Goal: Transaction & Acquisition: Purchase product/service

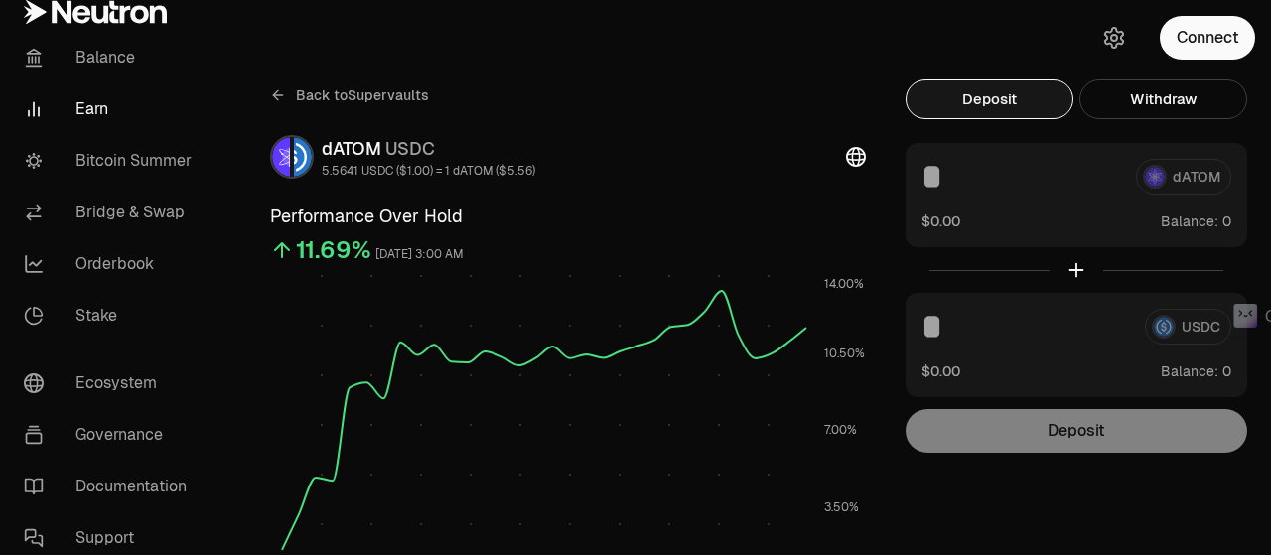
click at [1194, 38] on button "Connect" at bounding box center [1206, 38] width 95 height 44
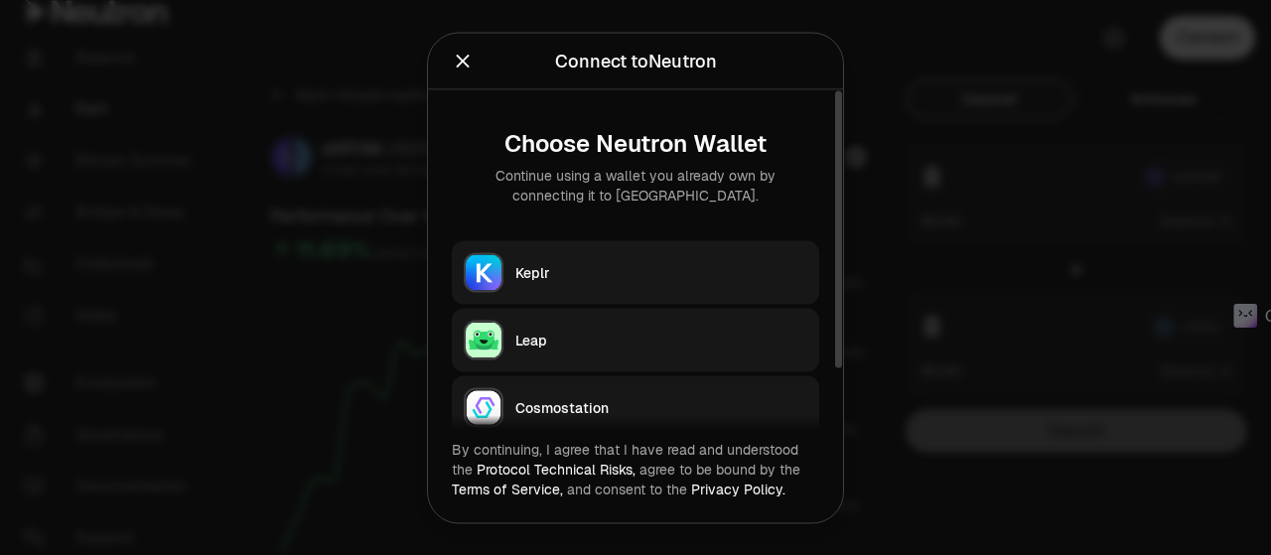
click at [585, 262] on div "Keplr" at bounding box center [661, 272] width 292 height 20
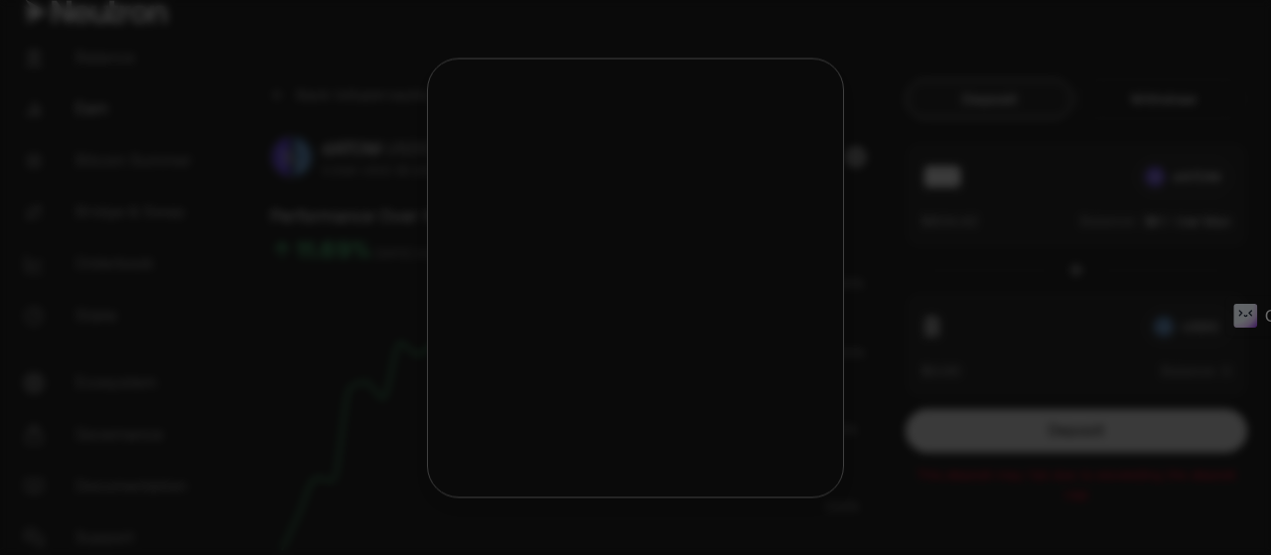
type input "***"
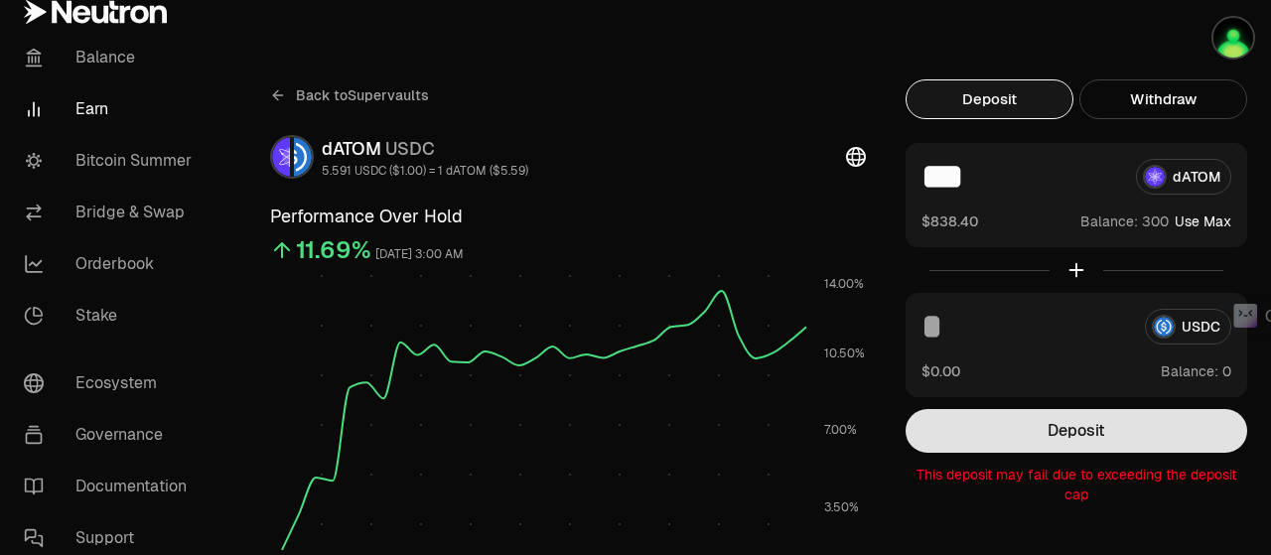
click at [1069, 428] on button "Deposit" at bounding box center [1075, 431] width 341 height 44
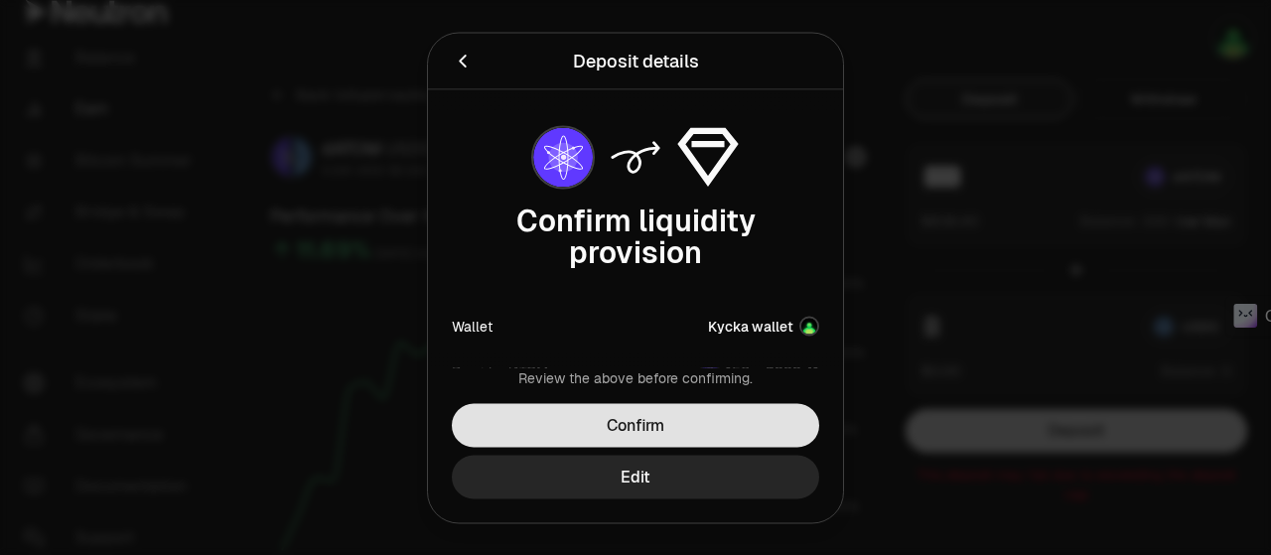
click at [661, 430] on button "Confirm" at bounding box center [635, 425] width 367 height 44
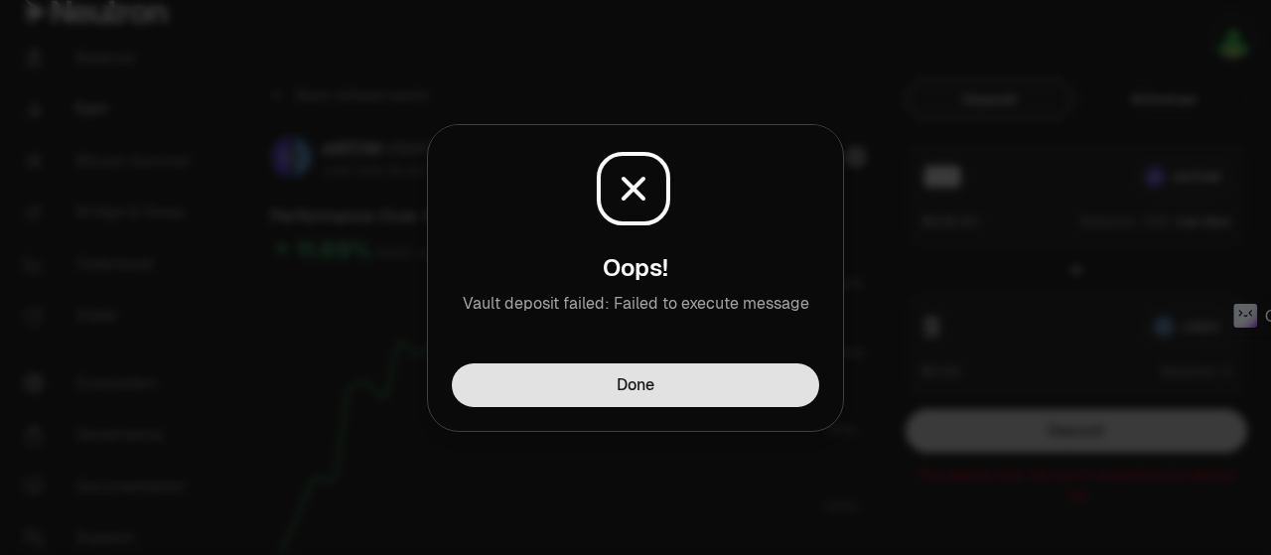
click at [678, 393] on button "Done" at bounding box center [635, 385] width 367 height 44
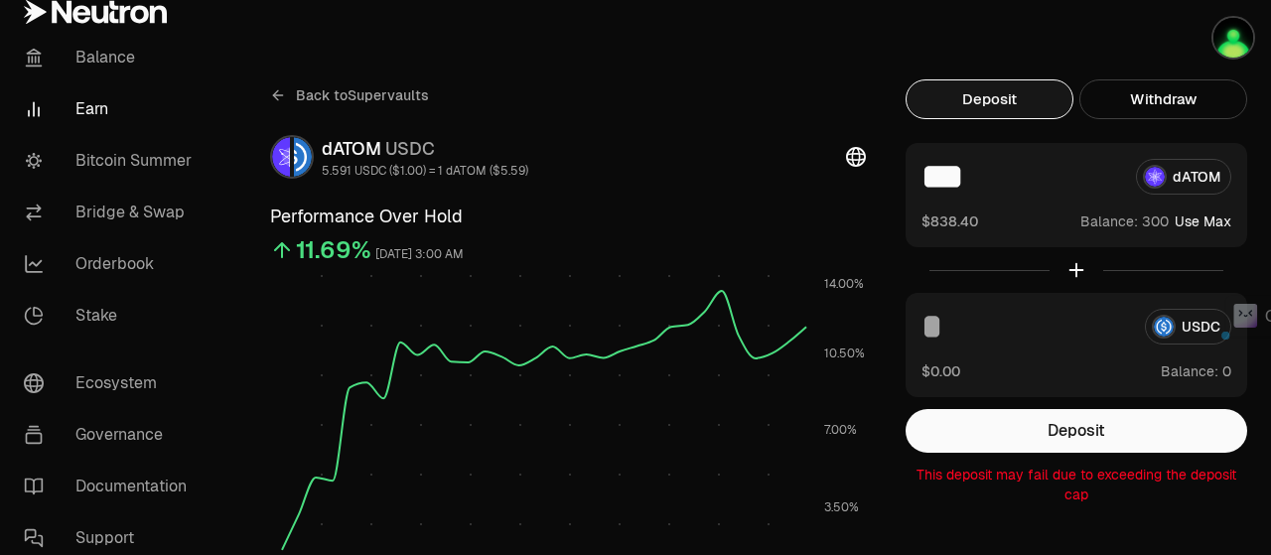
drag, startPoint x: 1003, startPoint y: 174, endPoint x: 909, endPoint y: 177, distance: 93.4
click at [909, 177] on div "*** dATOM $838.40 Balance: Use Max" at bounding box center [1075, 195] width 341 height 104
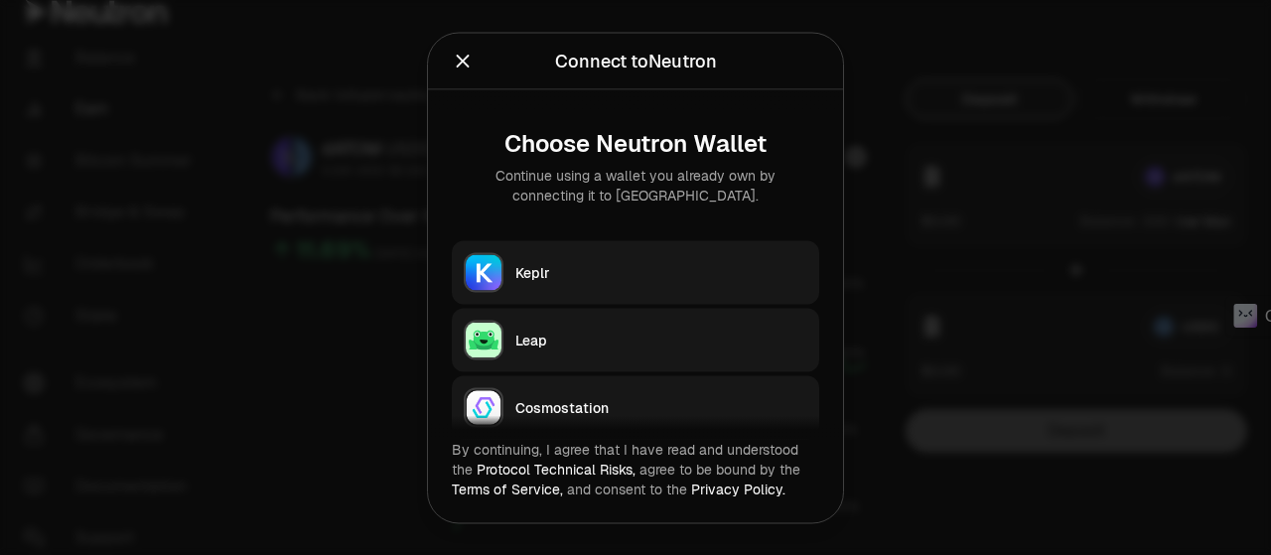
click at [624, 257] on button "Keplr" at bounding box center [635, 272] width 367 height 64
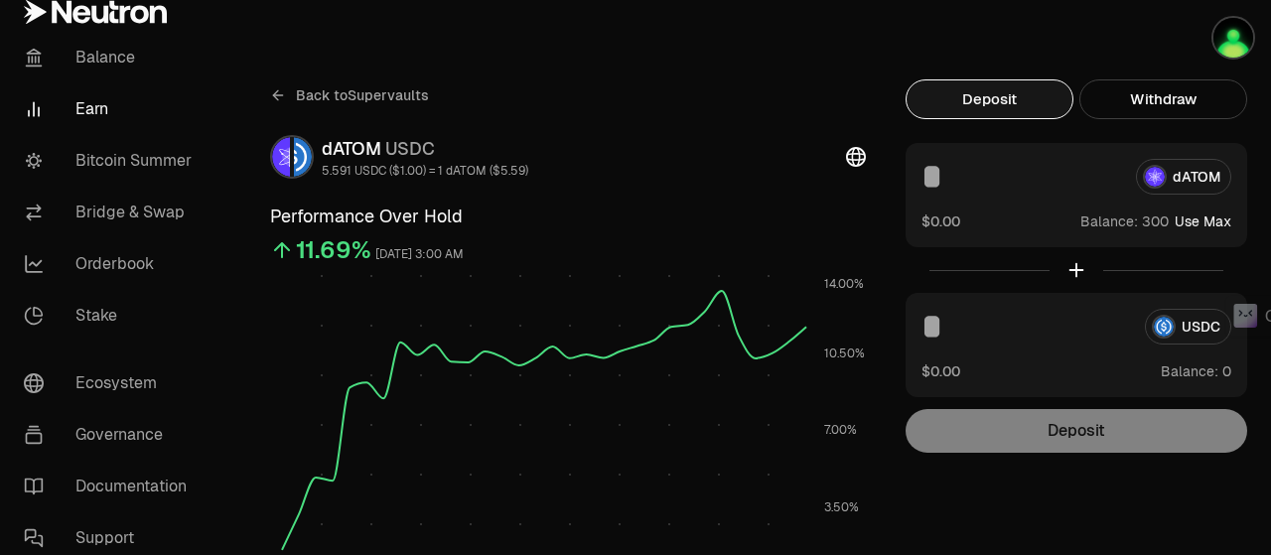
click at [938, 178] on input at bounding box center [1020, 177] width 199 height 36
paste input "***"
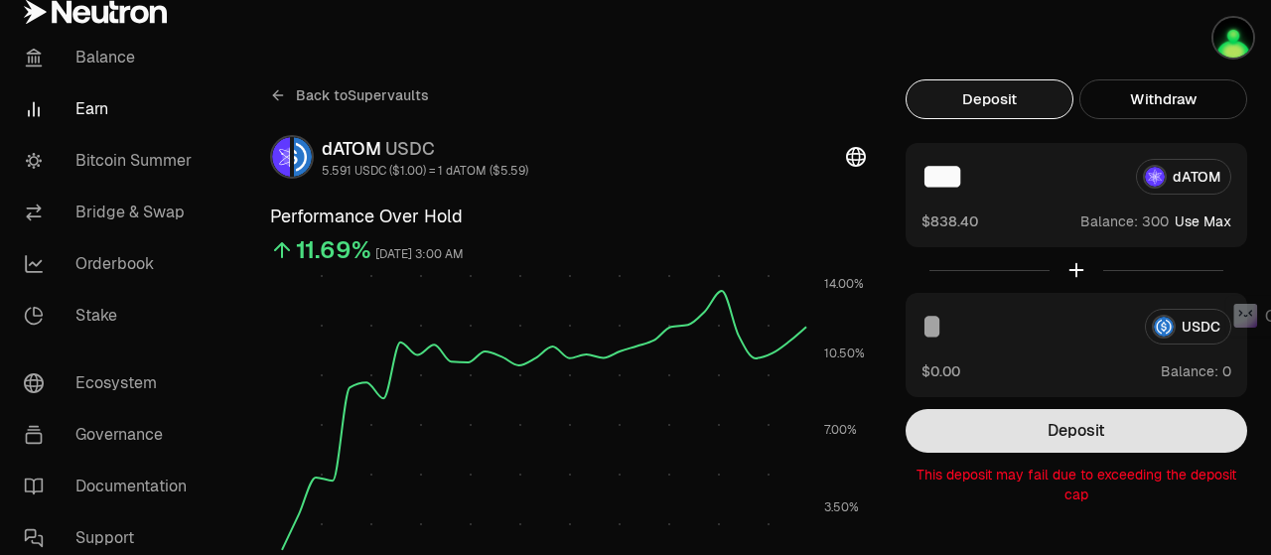
click at [1015, 436] on button "Deposit" at bounding box center [1075, 431] width 341 height 44
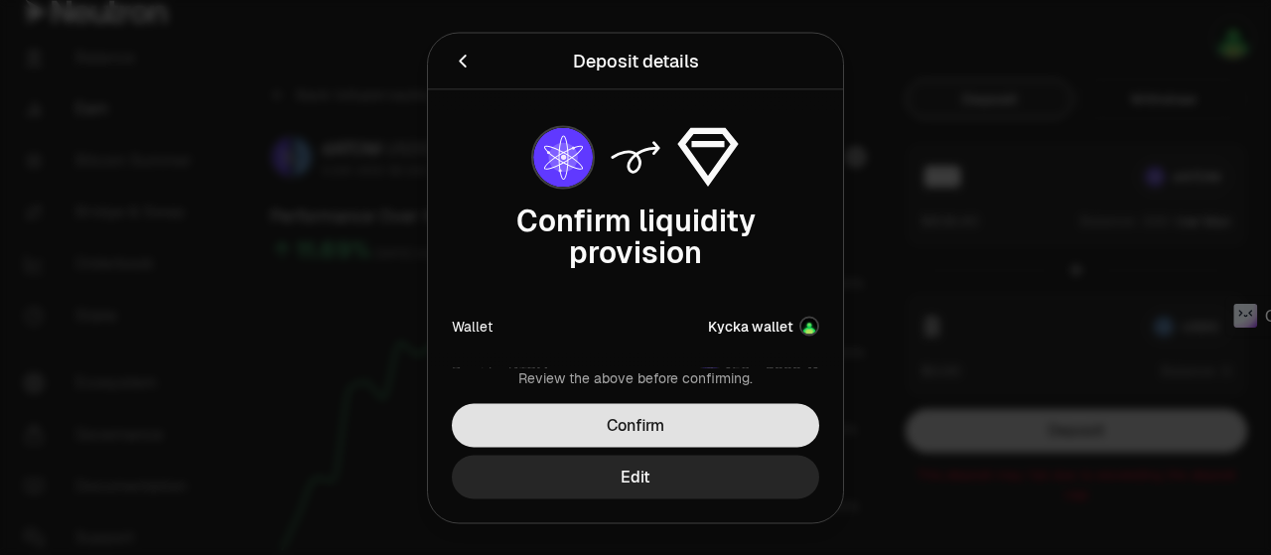
click at [568, 436] on button "Confirm" at bounding box center [635, 425] width 367 height 44
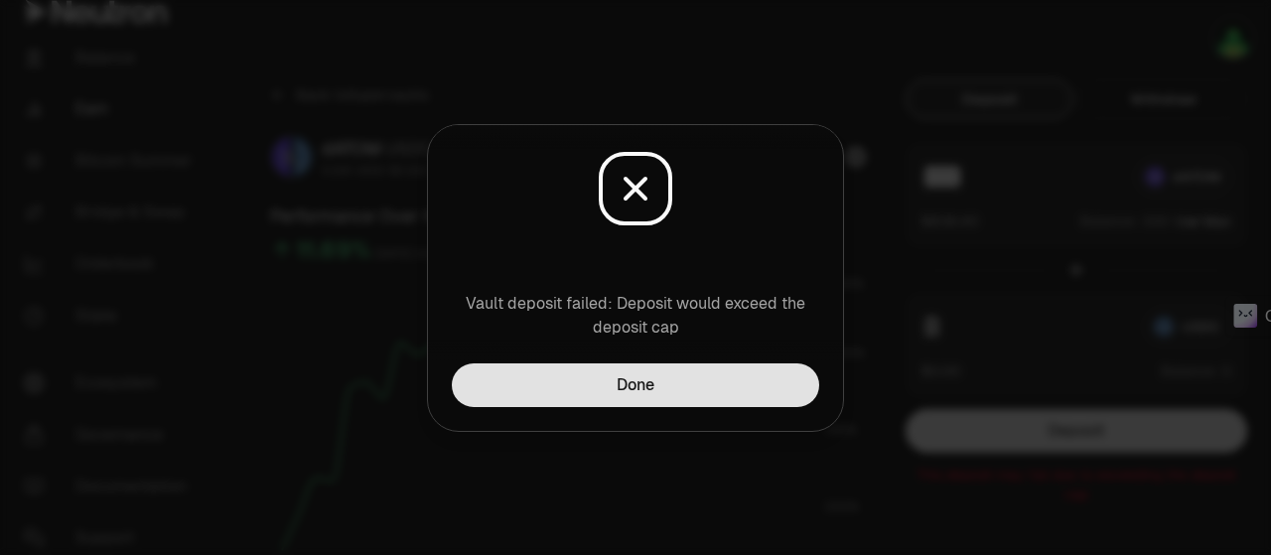
click at [633, 385] on button "Done" at bounding box center [635, 385] width 367 height 44
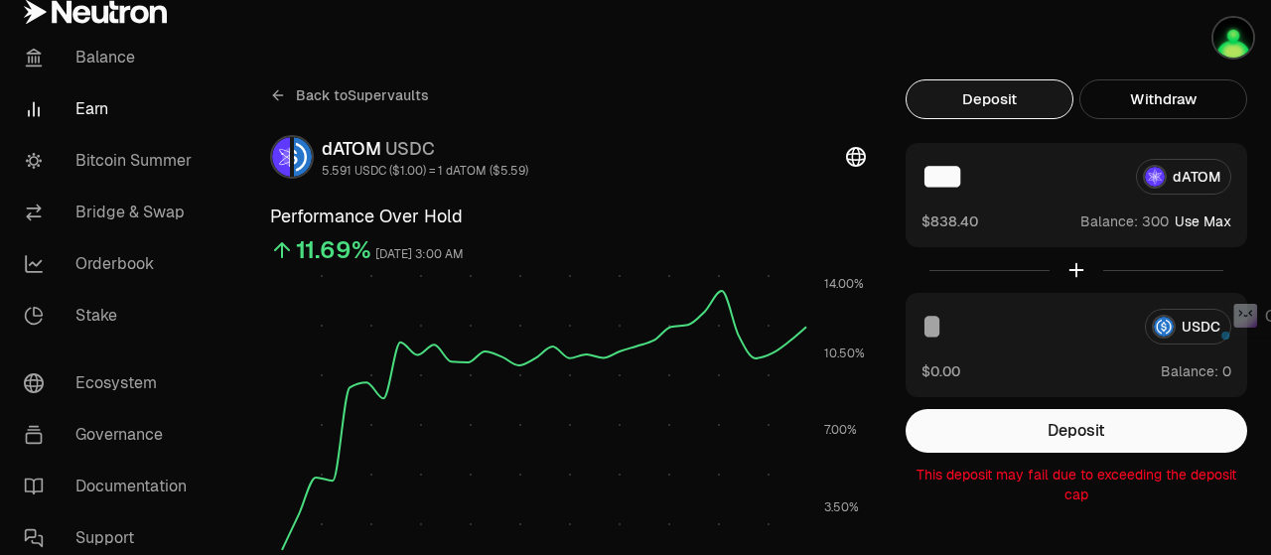
drag, startPoint x: 932, startPoint y: 168, endPoint x: 919, endPoint y: 171, distance: 13.2
click at [919, 171] on div "*** dATOM $838.40 Balance: Use Max" at bounding box center [1075, 195] width 341 height 104
drag, startPoint x: 920, startPoint y: 171, endPoint x: 931, endPoint y: 167, distance: 11.6
click at [928, 167] on input "***" at bounding box center [1020, 177] width 199 height 36
drag, startPoint x: 934, startPoint y: 168, endPoint x: 924, endPoint y: 171, distance: 10.4
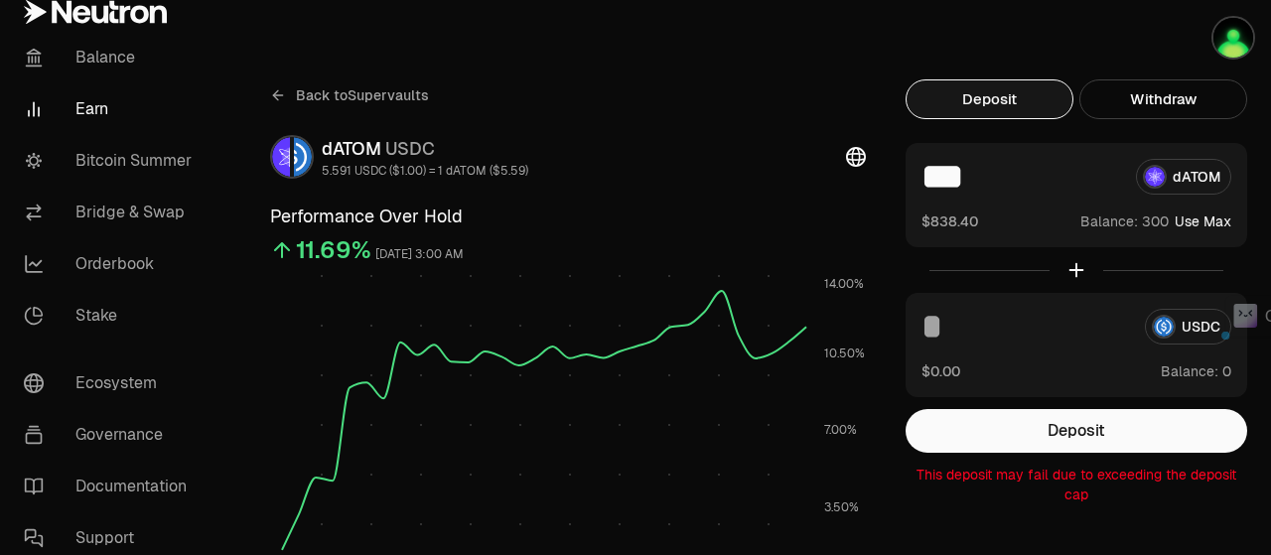
click at [924, 171] on input "***" at bounding box center [1020, 177] width 199 height 36
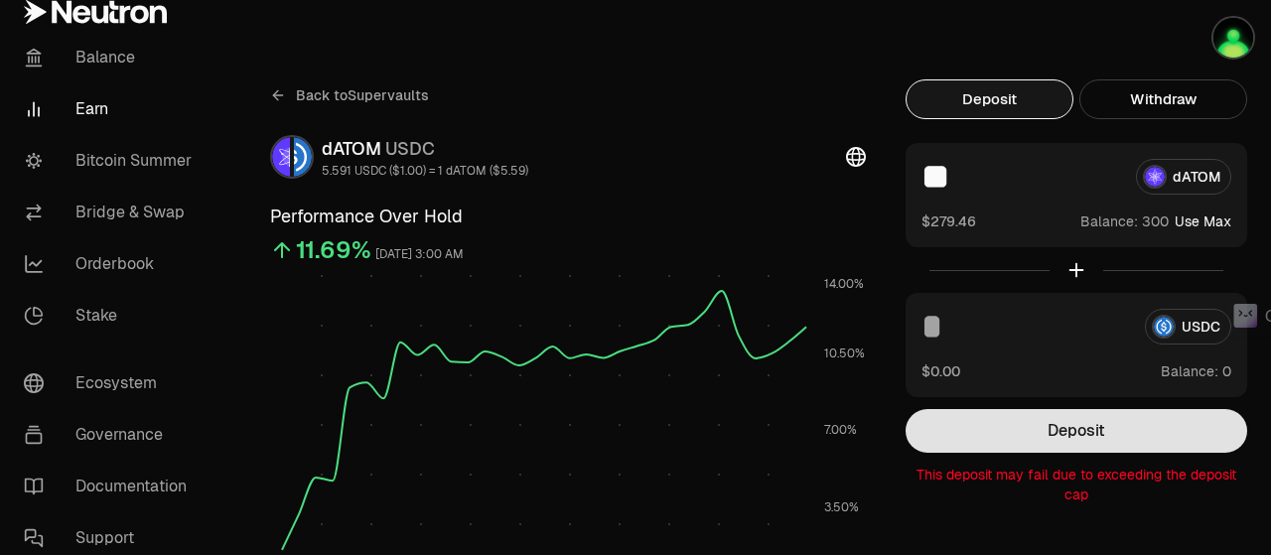
click at [1056, 430] on button "Deposit" at bounding box center [1075, 431] width 341 height 44
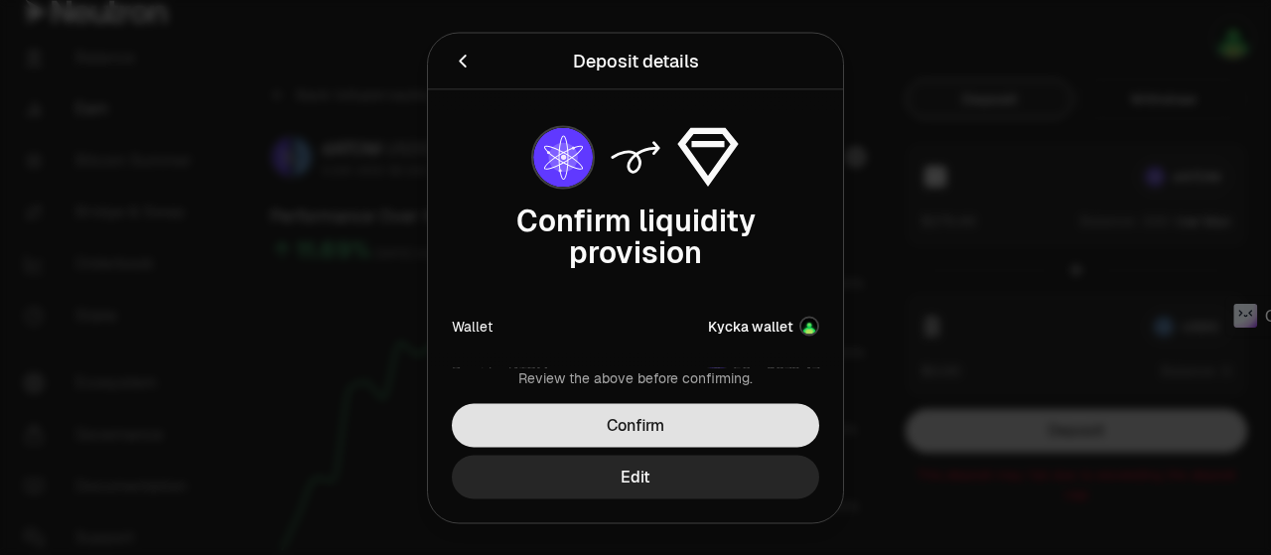
click at [660, 430] on button "Confirm" at bounding box center [635, 425] width 367 height 44
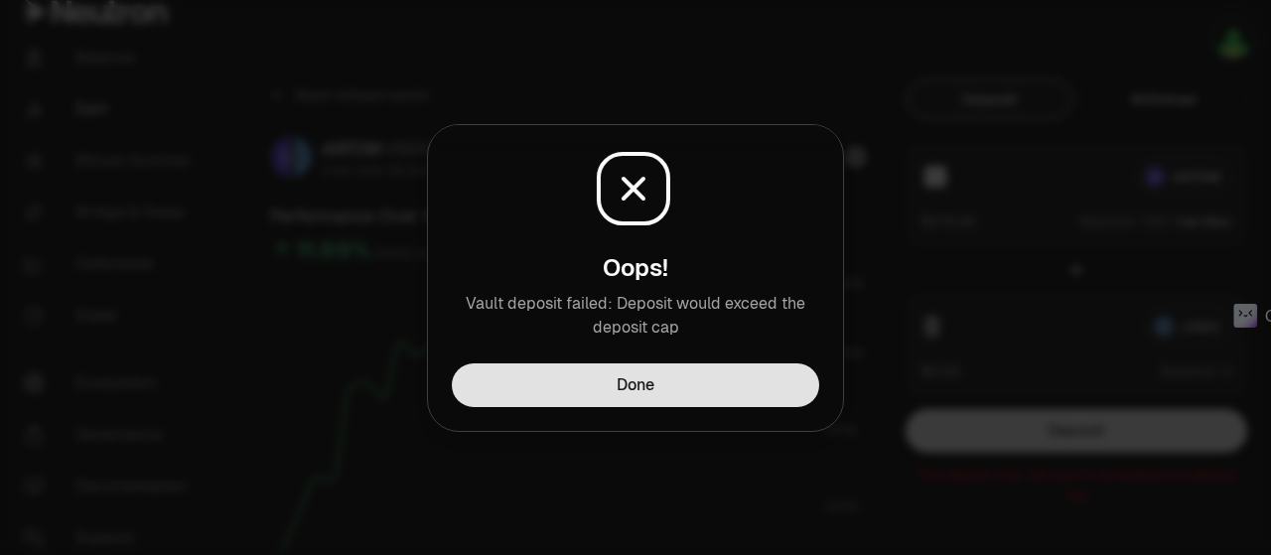
click at [709, 377] on button "Done" at bounding box center [635, 385] width 367 height 44
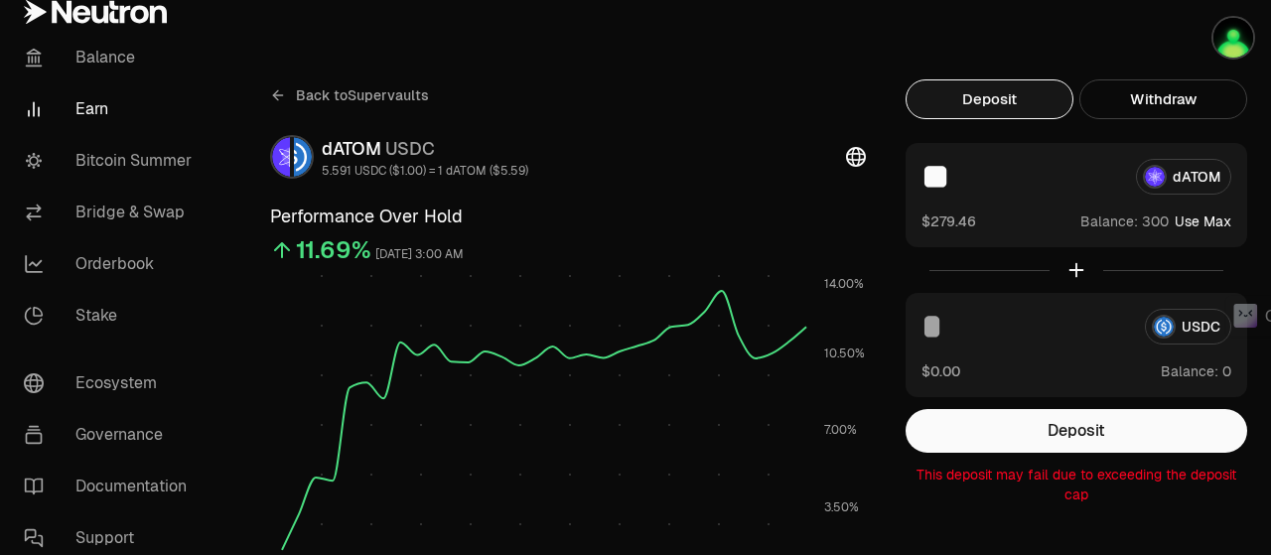
click at [1207, 215] on button "Use Max" at bounding box center [1202, 221] width 57 height 20
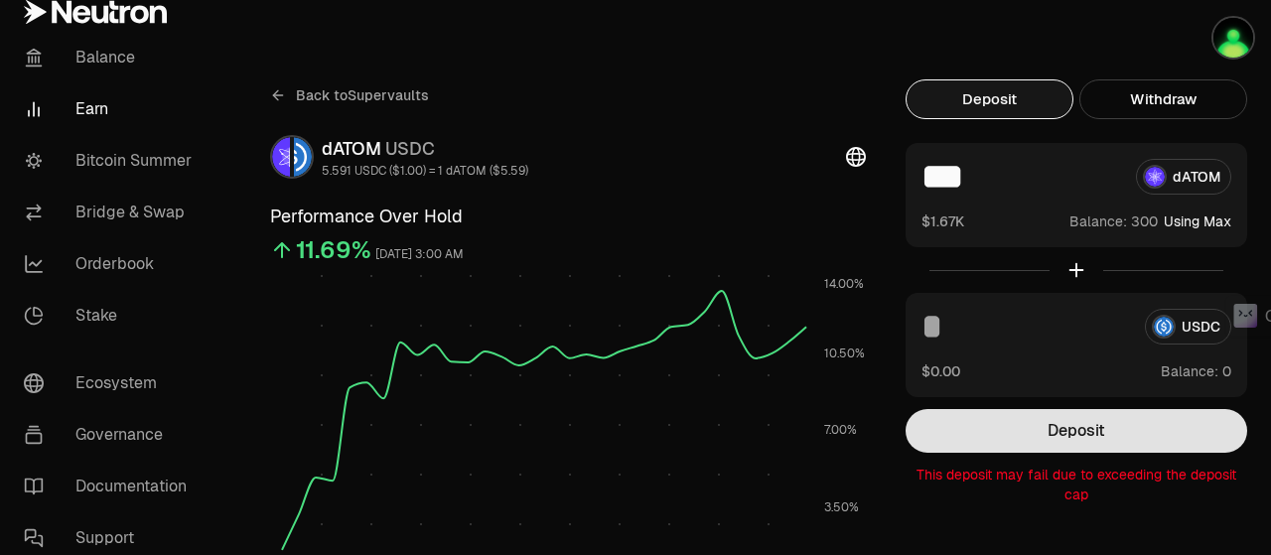
click at [1043, 428] on button "Deposit" at bounding box center [1075, 431] width 341 height 44
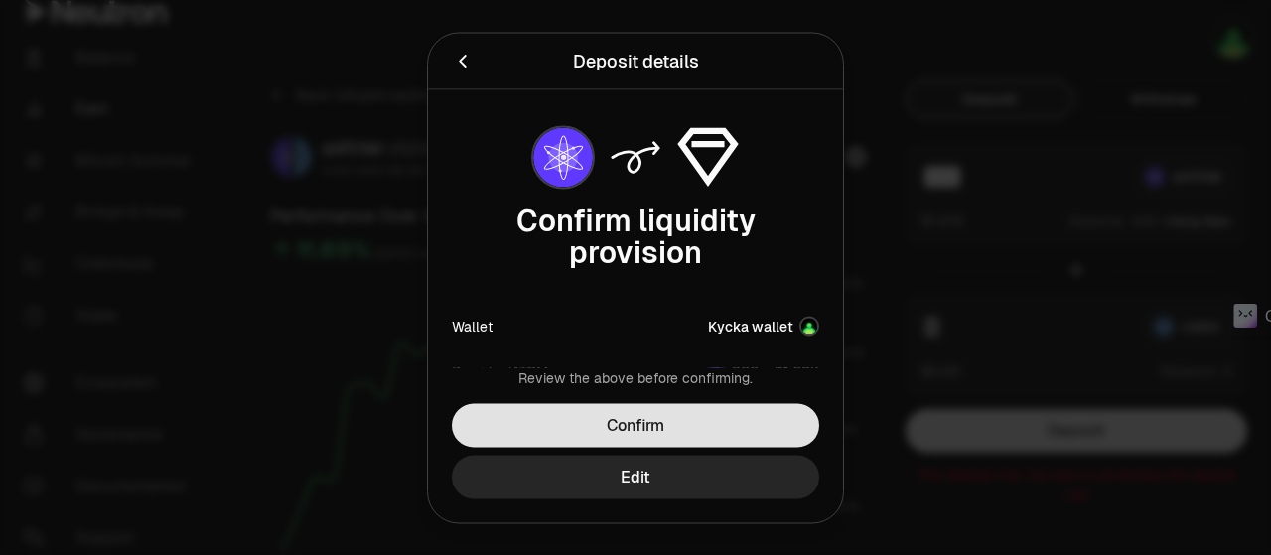
click at [679, 433] on button "Confirm" at bounding box center [635, 425] width 367 height 44
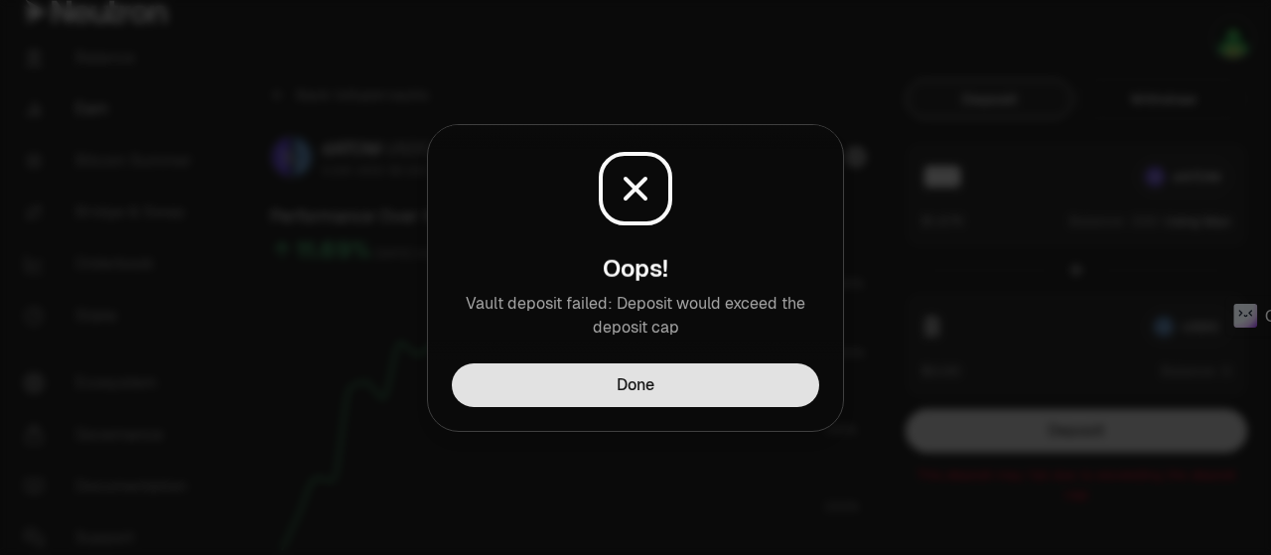
click at [684, 395] on button "Done" at bounding box center [635, 385] width 367 height 44
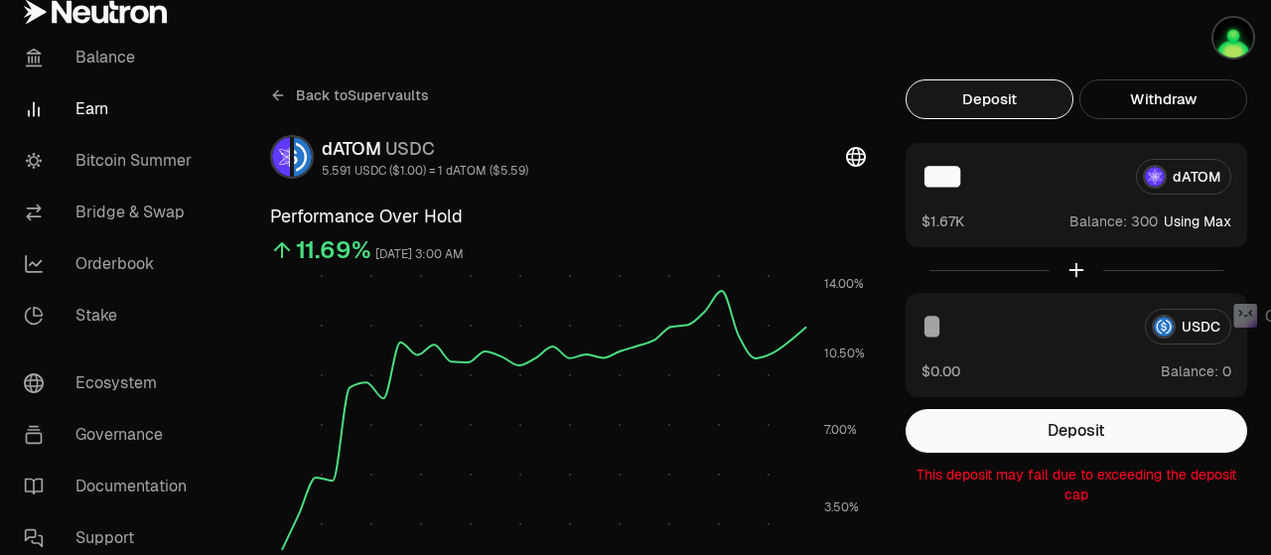
click at [943, 184] on input "***" at bounding box center [1020, 177] width 199 height 36
drag, startPoint x: 994, startPoint y: 175, endPoint x: 918, endPoint y: 174, distance: 75.4
click at [918, 174] on div "*** dATOM $1.67K Balance: Using Max" at bounding box center [1075, 195] width 341 height 104
paste input
type input "***"
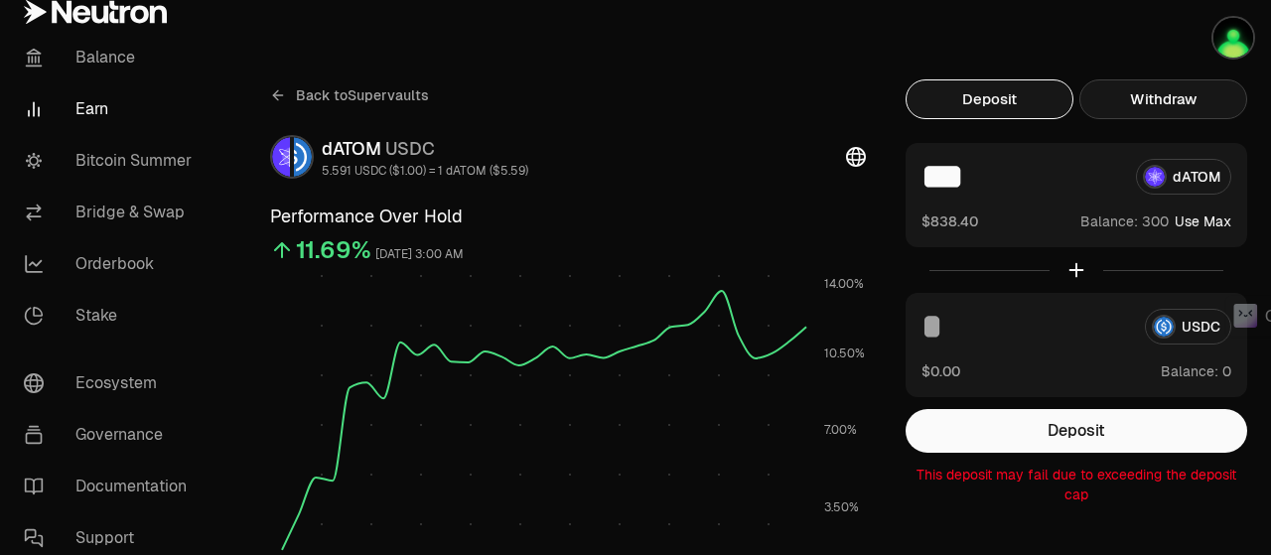
click at [1171, 106] on button "Withdraw" at bounding box center [1163, 99] width 168 height 40
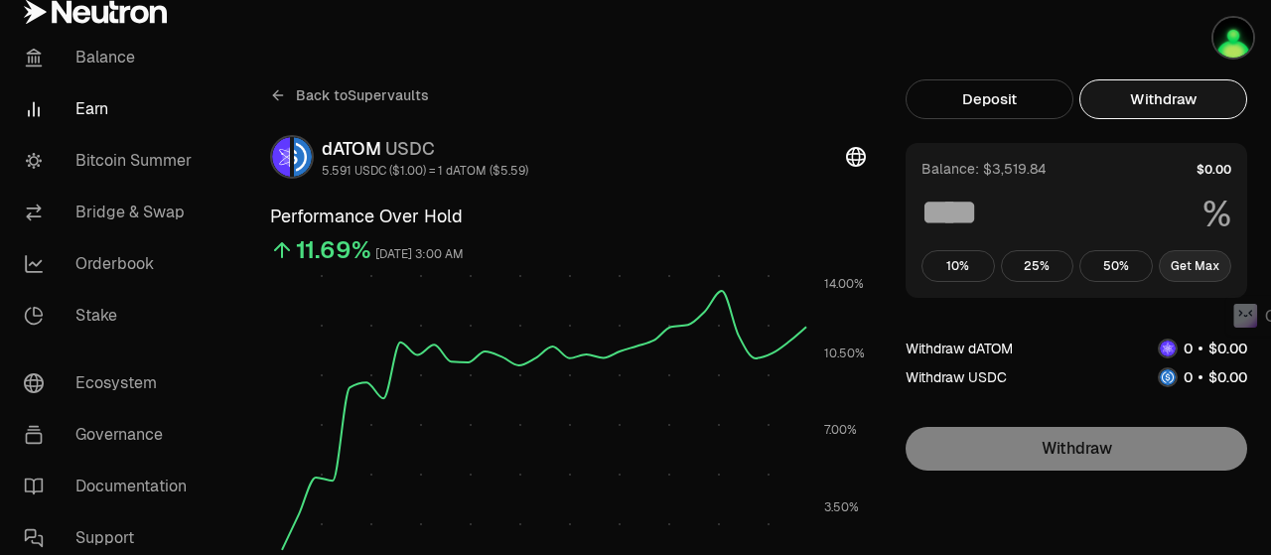
click at [1205, 265] on button "Get Max" at bounding box center [1194, 266] width 73 height 32
type input "***"
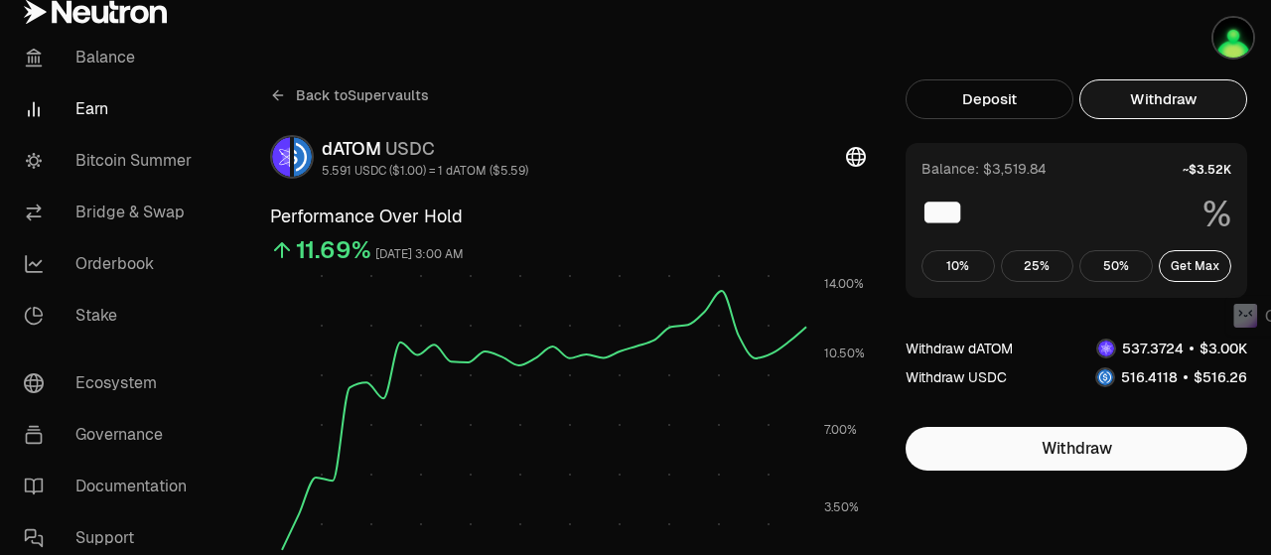
scroll to position [298, 0]
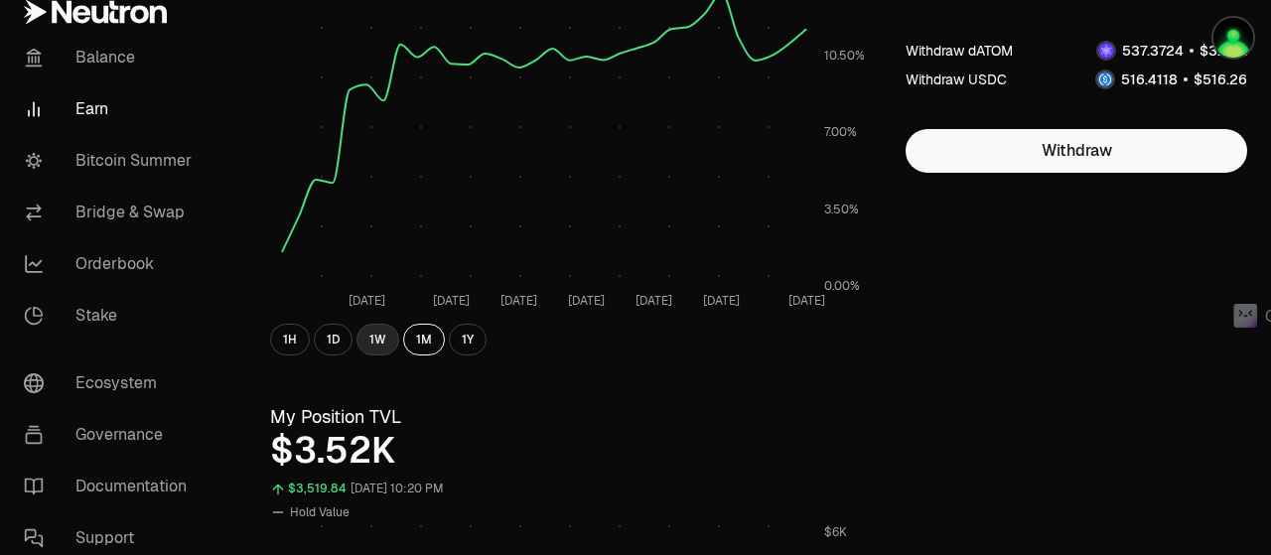
click at [383, 339] on button "1W" at bounding box center [377, 340] width 43 height 32
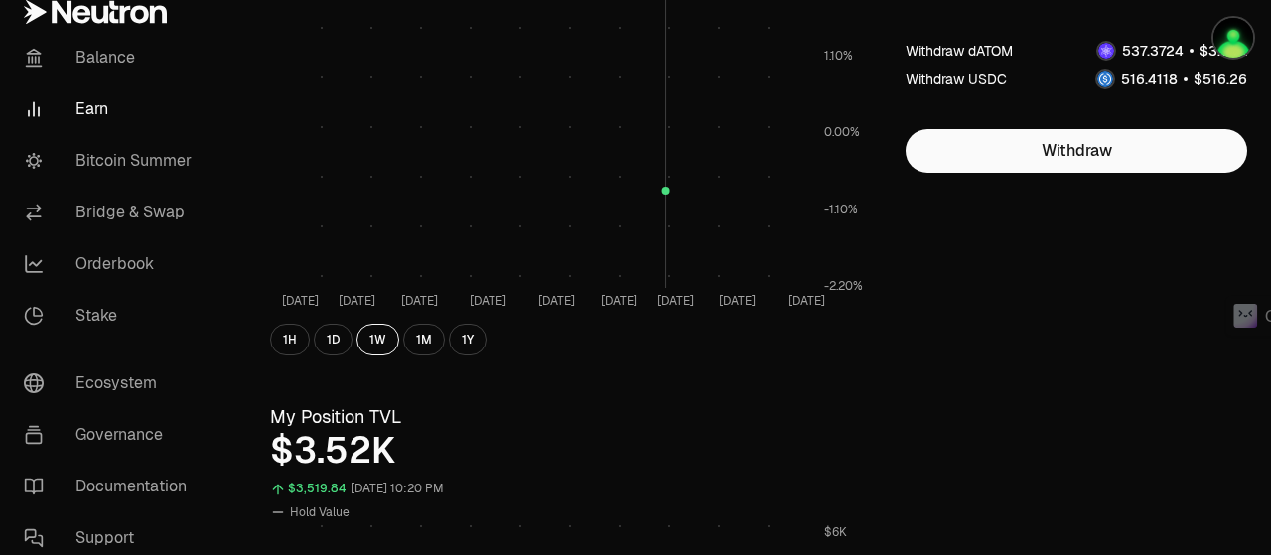
scroll to position [0, 0]
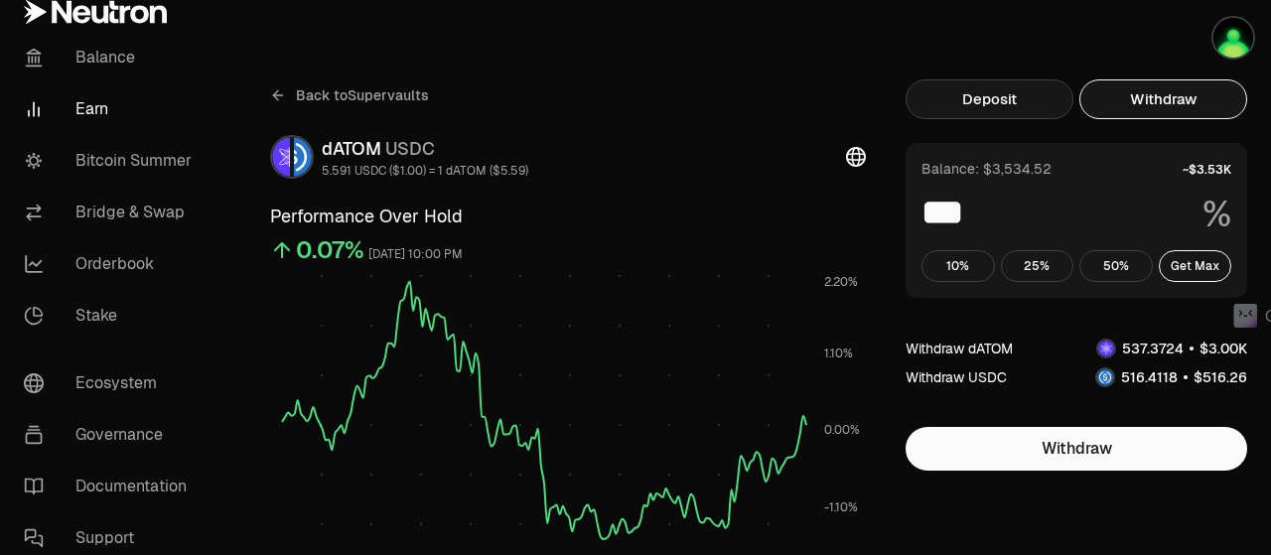
click at [999, 108] on button "Deposit" at bounding box center [989, 99] width 168 height 40
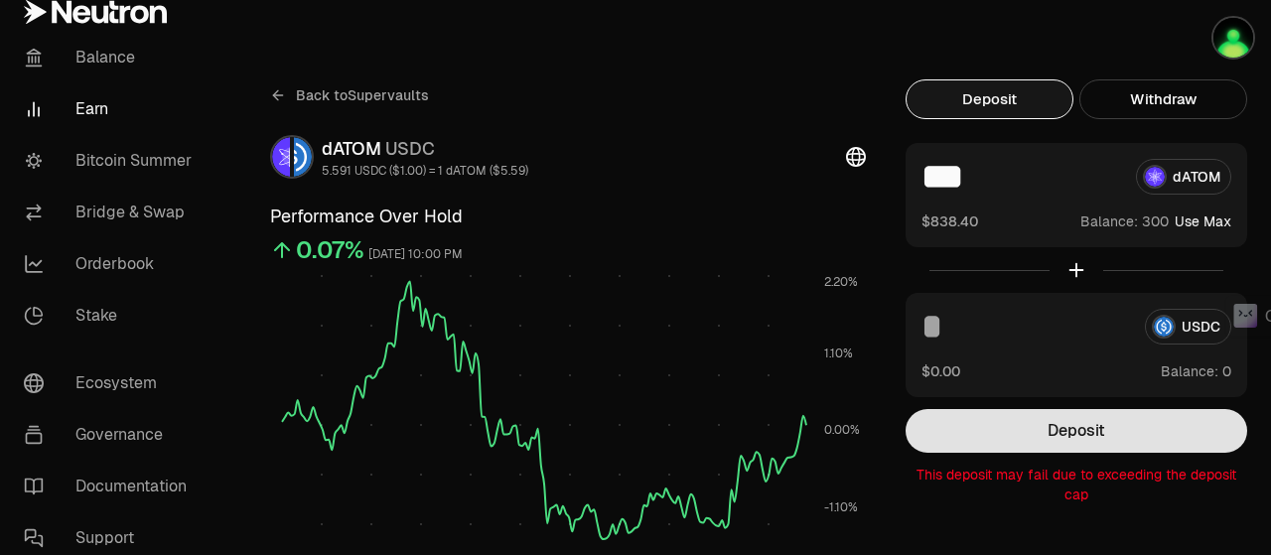
click at [1011, 443] on button "Deposit" at bounding box center [1075, 431] width 341 height 44
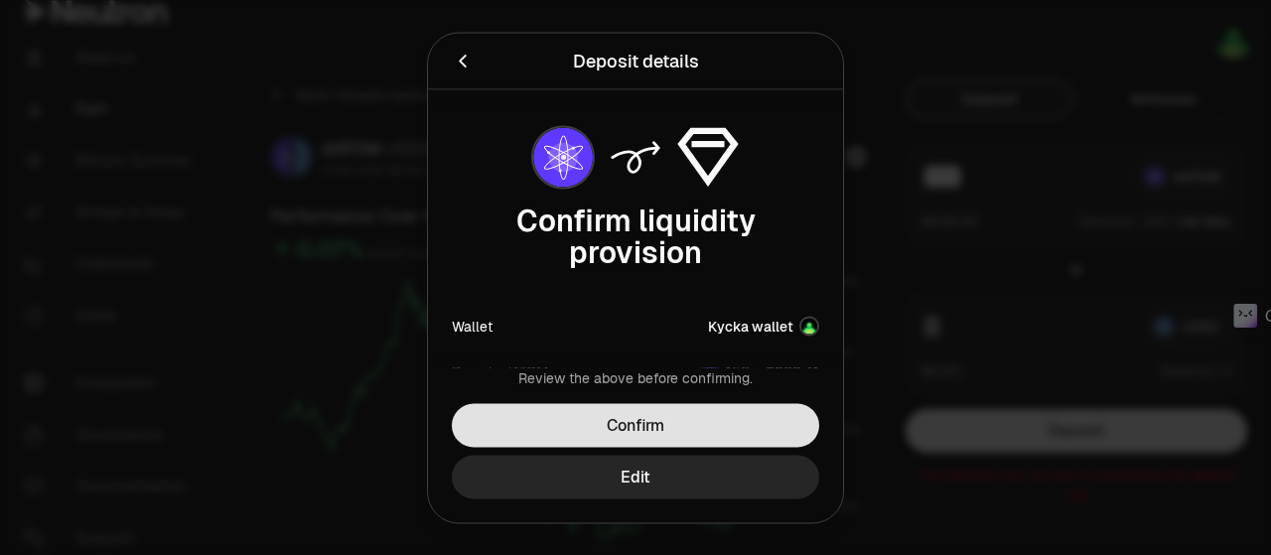
click at [562, 420] on button "Confirm" at bounding box center [635, 425] width 367 height 44
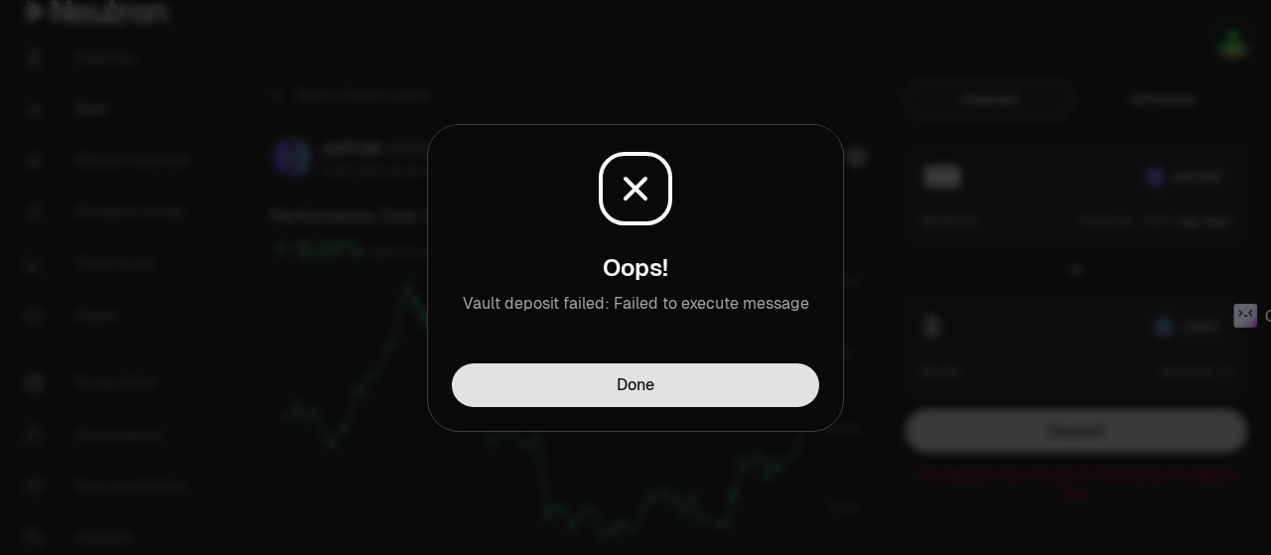
click at [621, 401] on button "Done" at bounding box center [635, 385] width 367 height 44
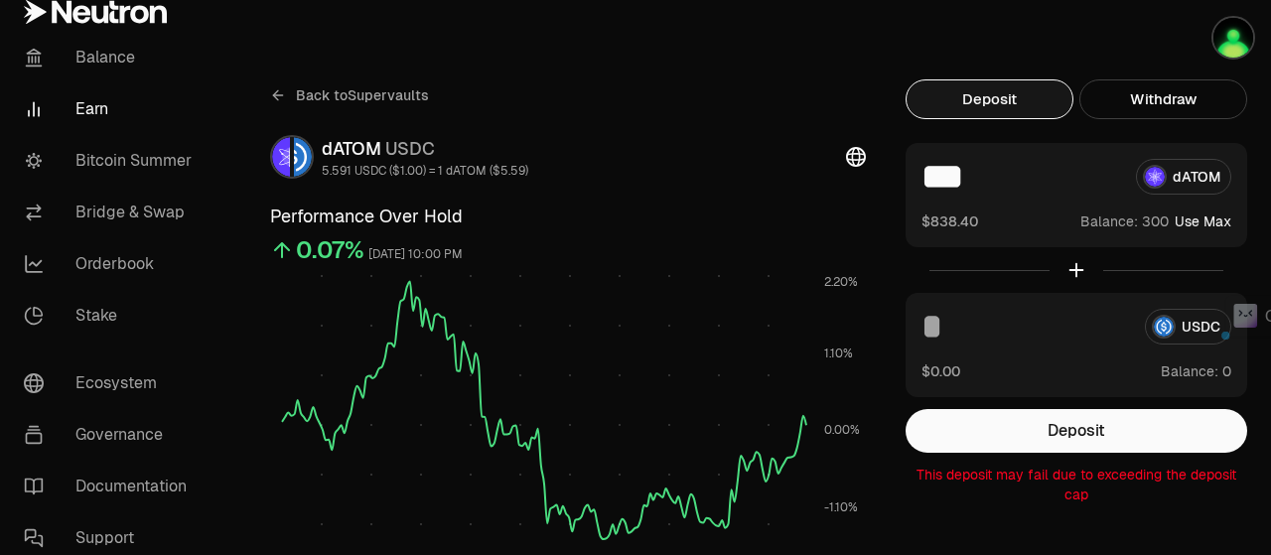
drag, startPoint x: 1016, startPoint y: 183, endPoint x: 965, endPoint y: 188, distance: 51.9
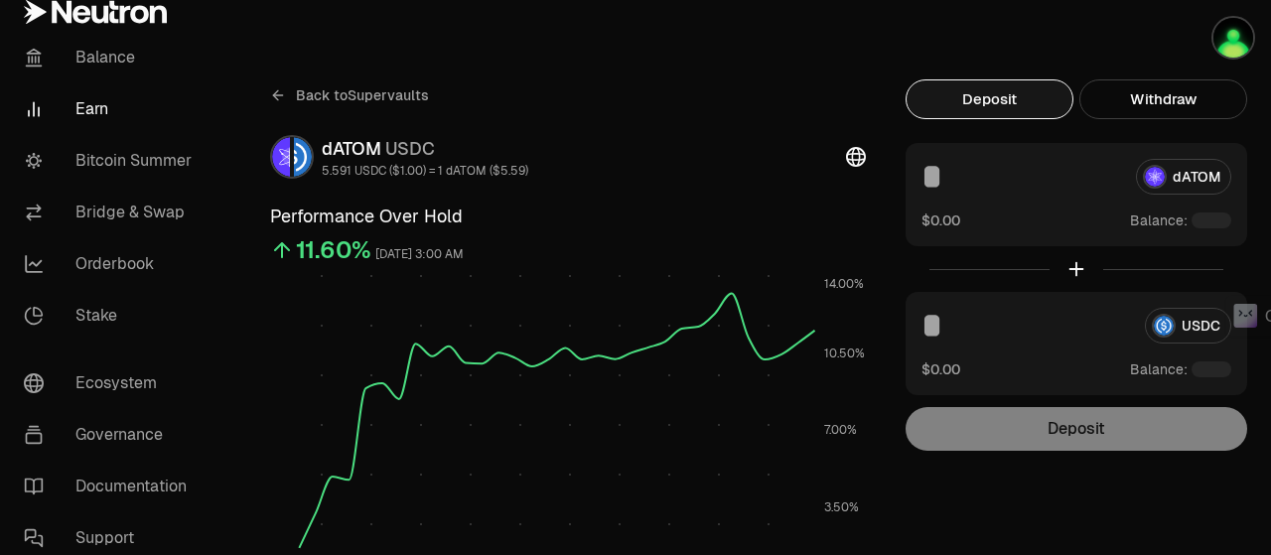
click at [1196, 31] on button "button" at bounding box center [1207, 37] width 127 height 75
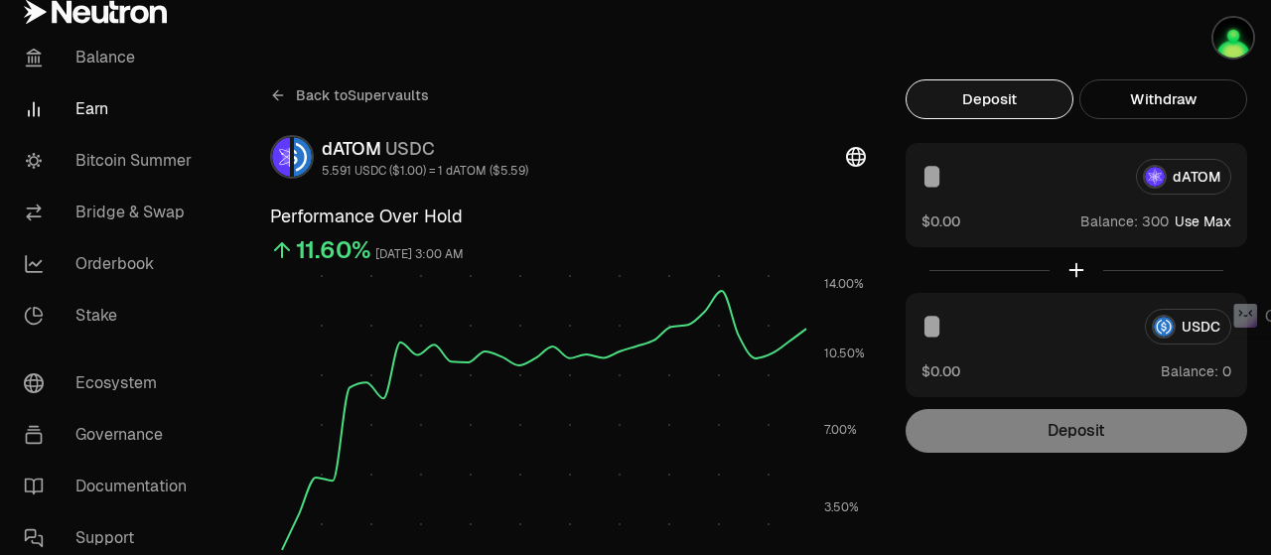
drag, startPoint x: 949, startPoint y: 180, endPoint x: 910, endPoint y: 176, distance: 38.9
click at [910, 176] on div "dATOM $0.00 Balance: Use Max" at bounding box center [1075, 195] width 341 height 104
paste input "***"
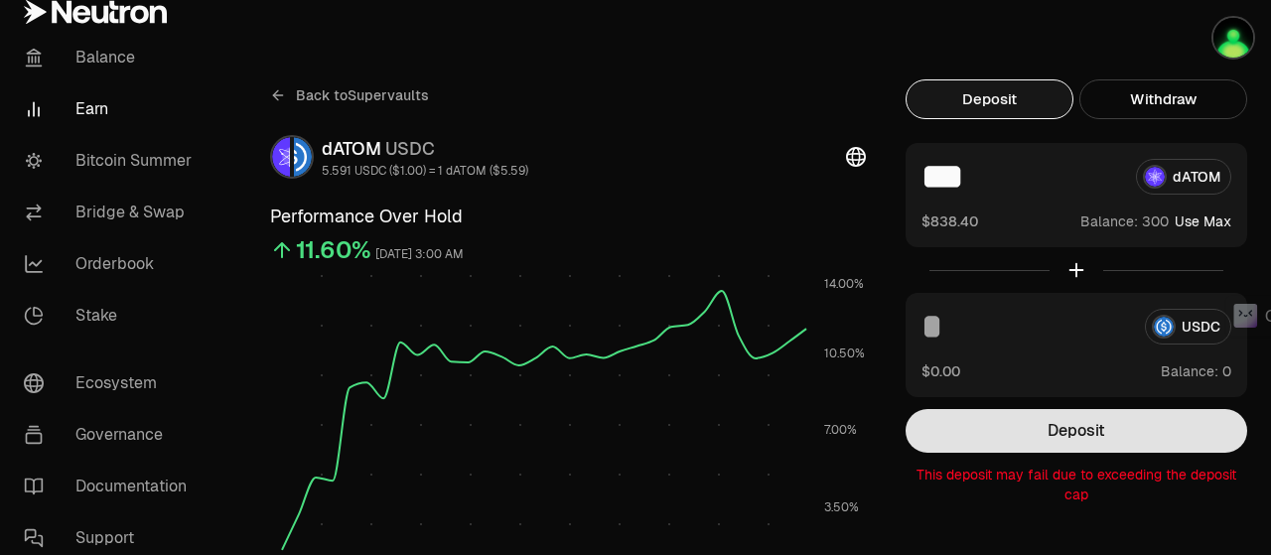
click at [1088, 430] on button "Deposit" at bounding box center [1075, 431] width 341 height 44
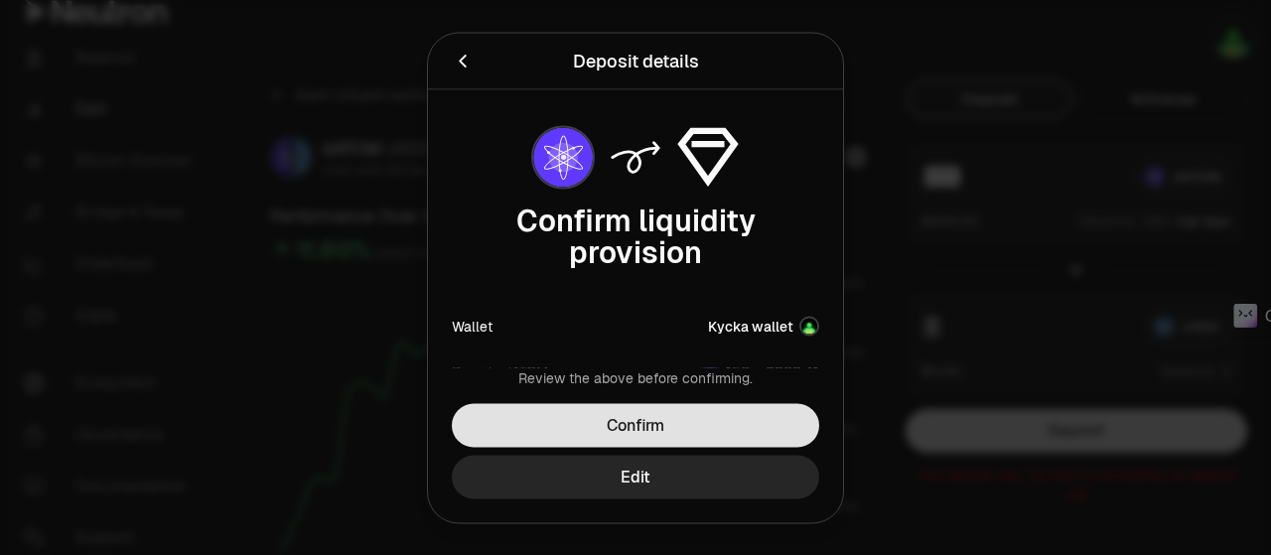
click at [706, 422] on button "Confirm" at bounding box center [635, 425] width 367 height 44
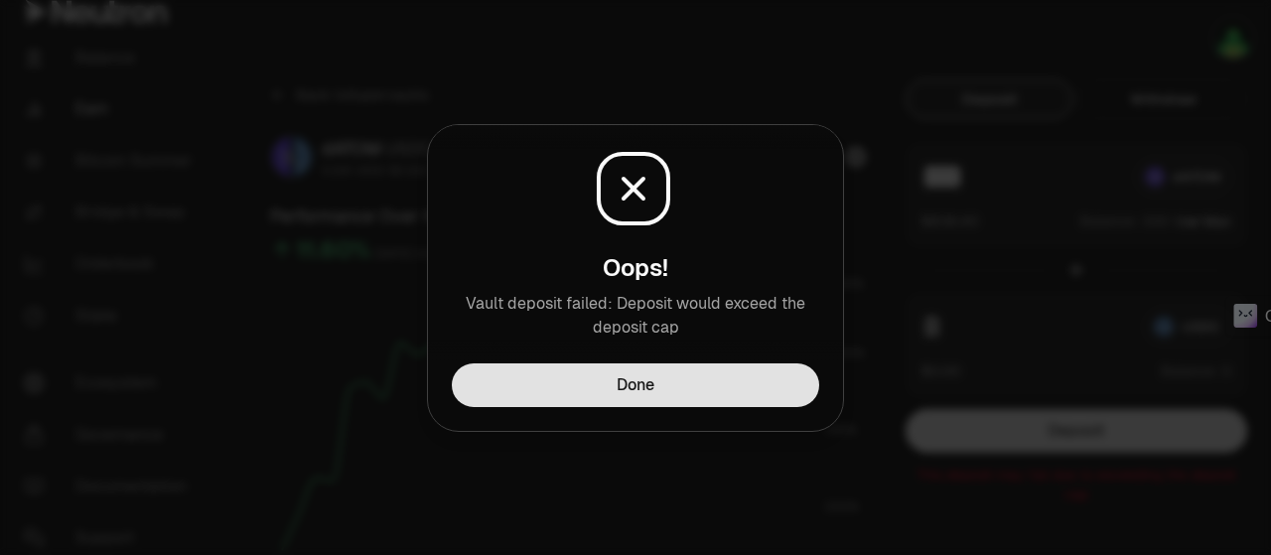
click at [721, 391] on button "Done" at bounding box center [635, 385] width 367 height 44
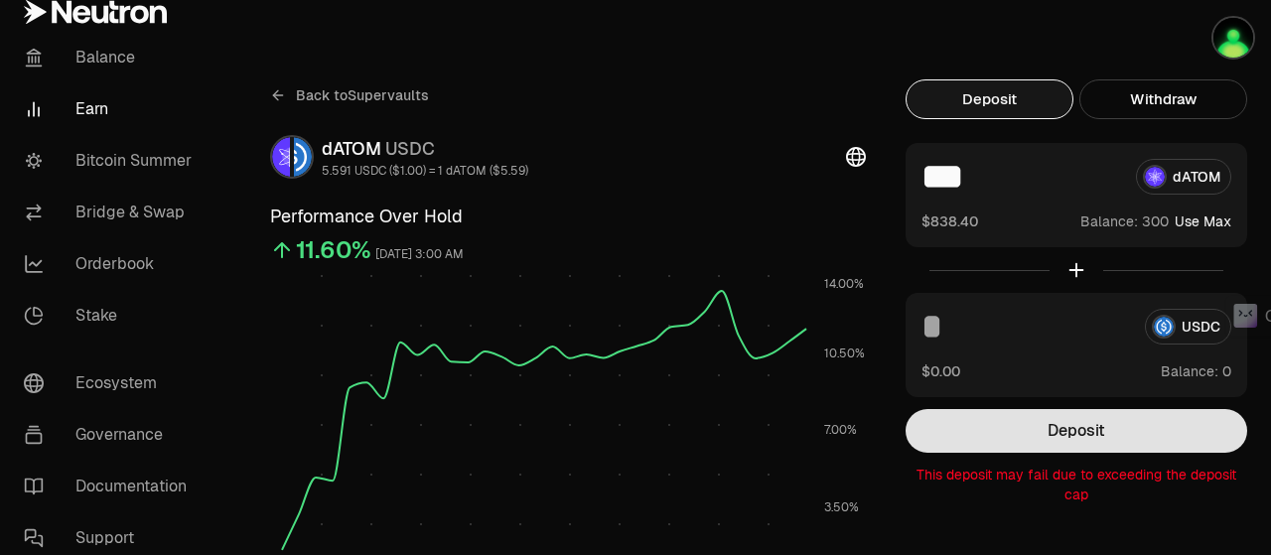
click at [976, 420] on button "Deposit" at bounding box center [1075, 431] width 341 height 44
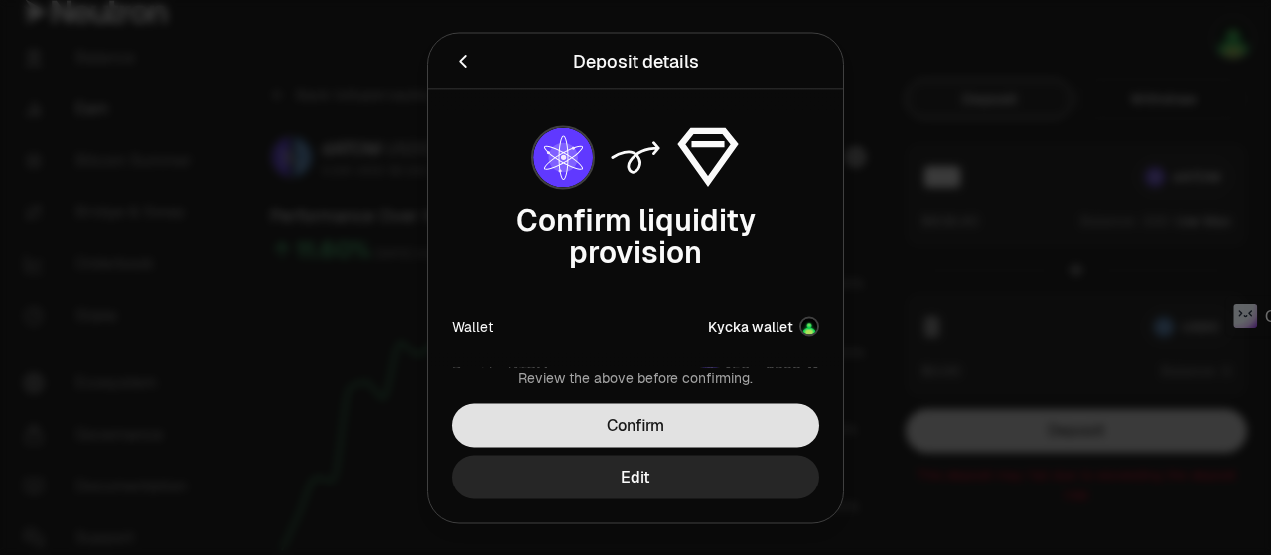
click at [747, 422] on button "Confirm" at bounding box center [635, 425] width 367 height 44
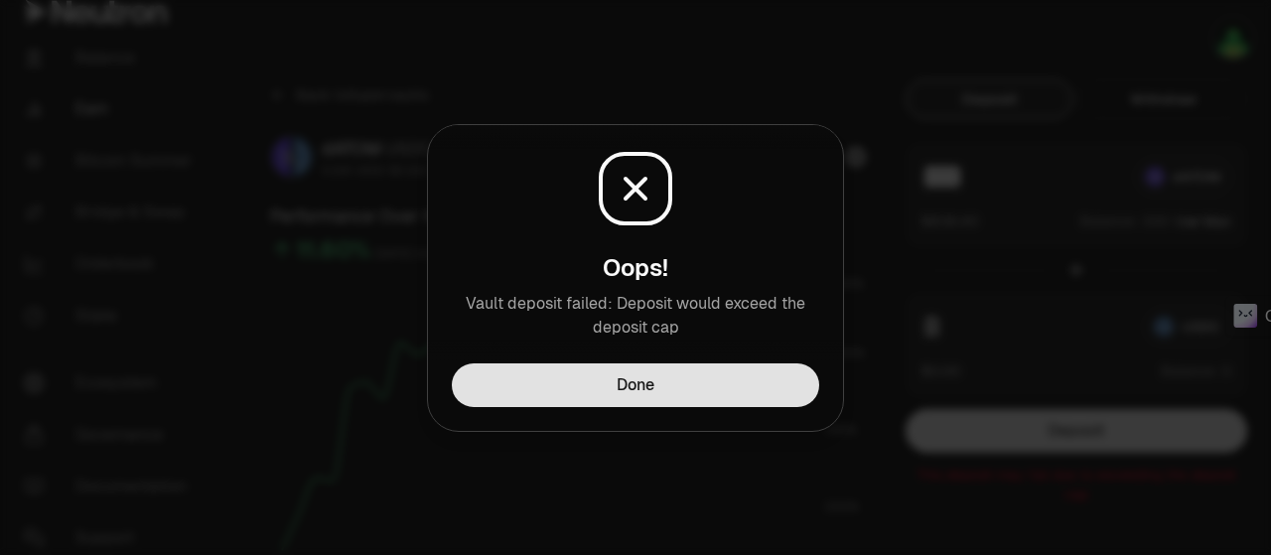
click at [754, 403] on button "Done" at bounding box center [635, 385] width 367 height 44
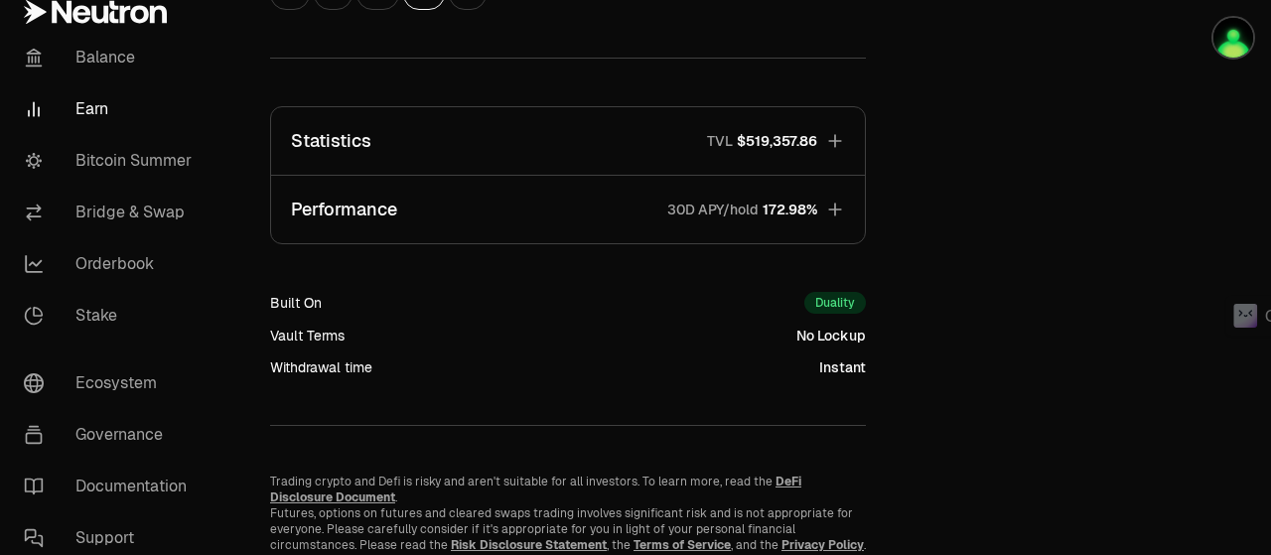
scroll to position [893, 0]
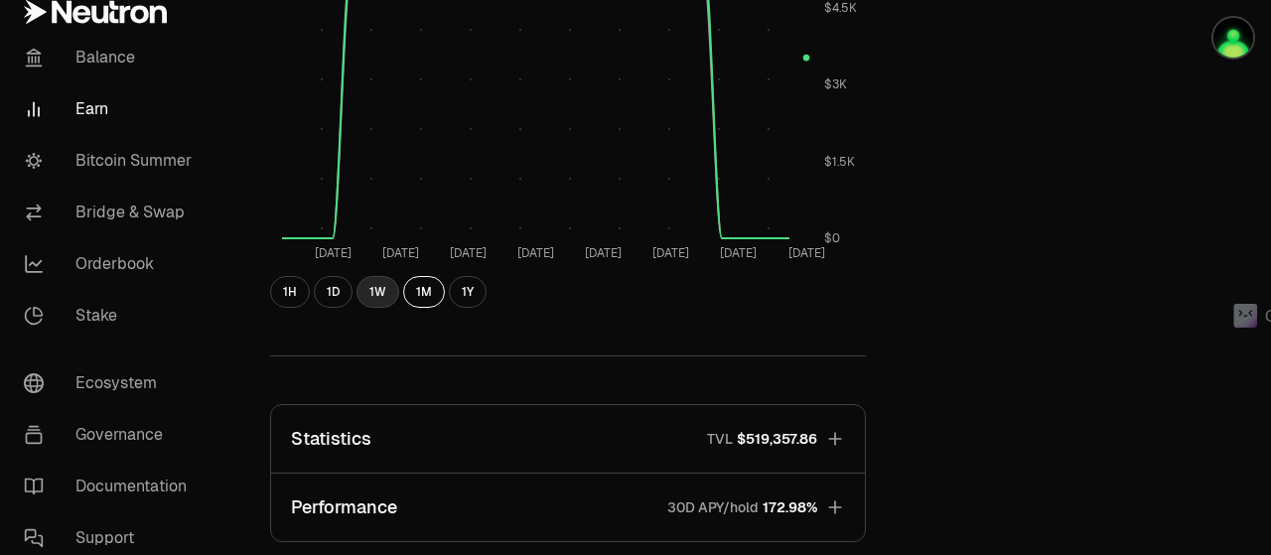
click at [374, 285] on button "1W" at bounding box center [377, 292] width 43 height 32
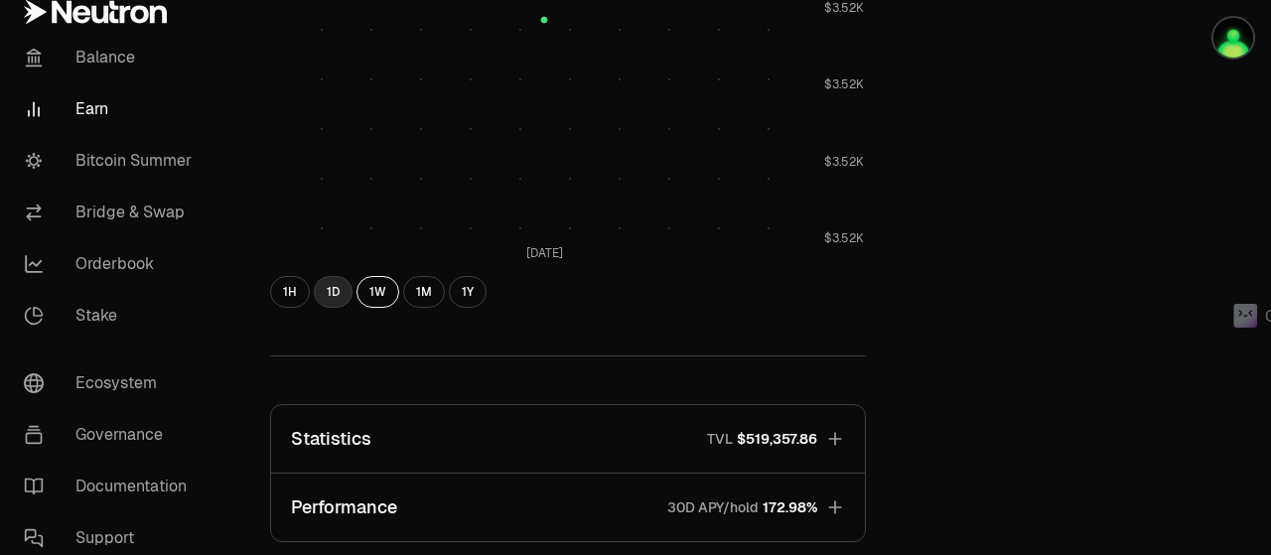
click at [332, 286] on button "1D" at bounding box center [333, 292] width 39 height 32
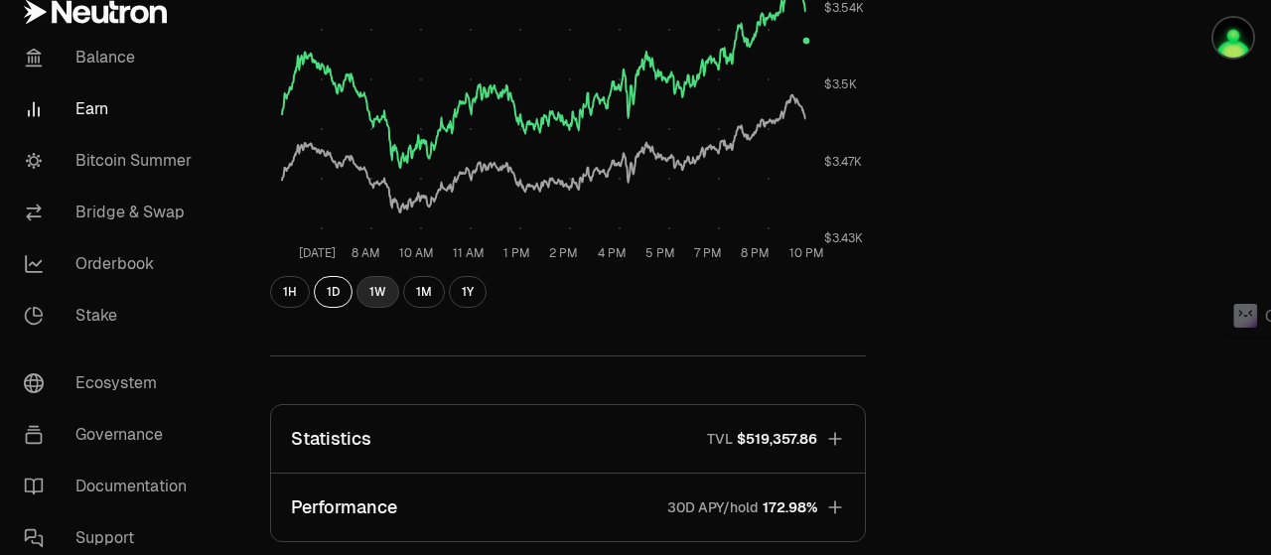
click at [367, 287] on button "1W" at bounding box center [377, 292] width 43 height 32
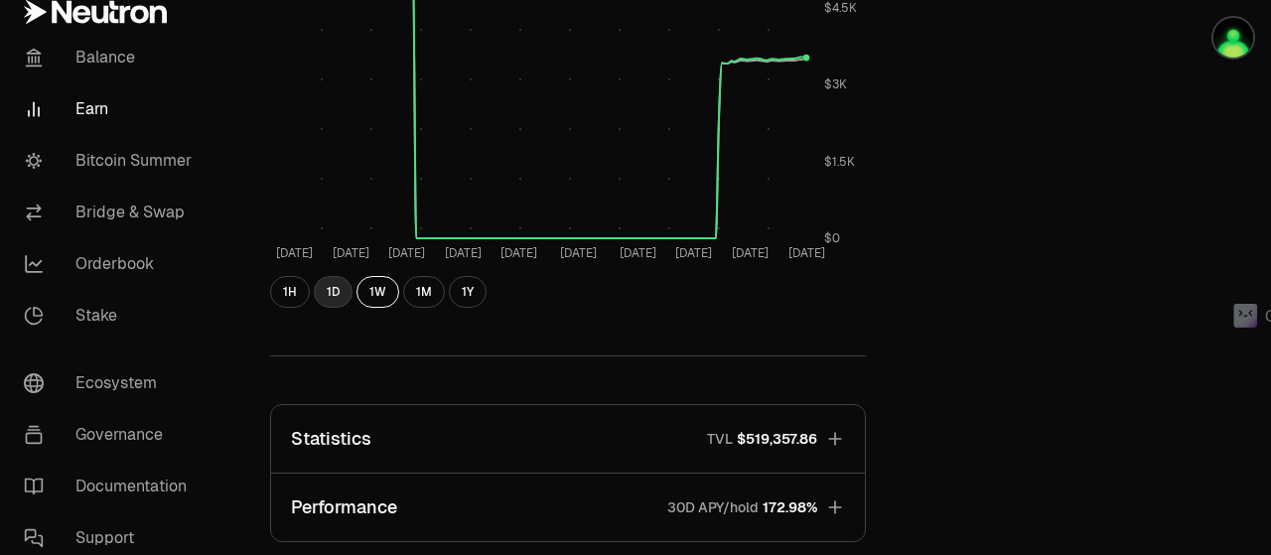
click at [338, 289] on button "1D" at bounding box center [333, 292] width 39 height 32
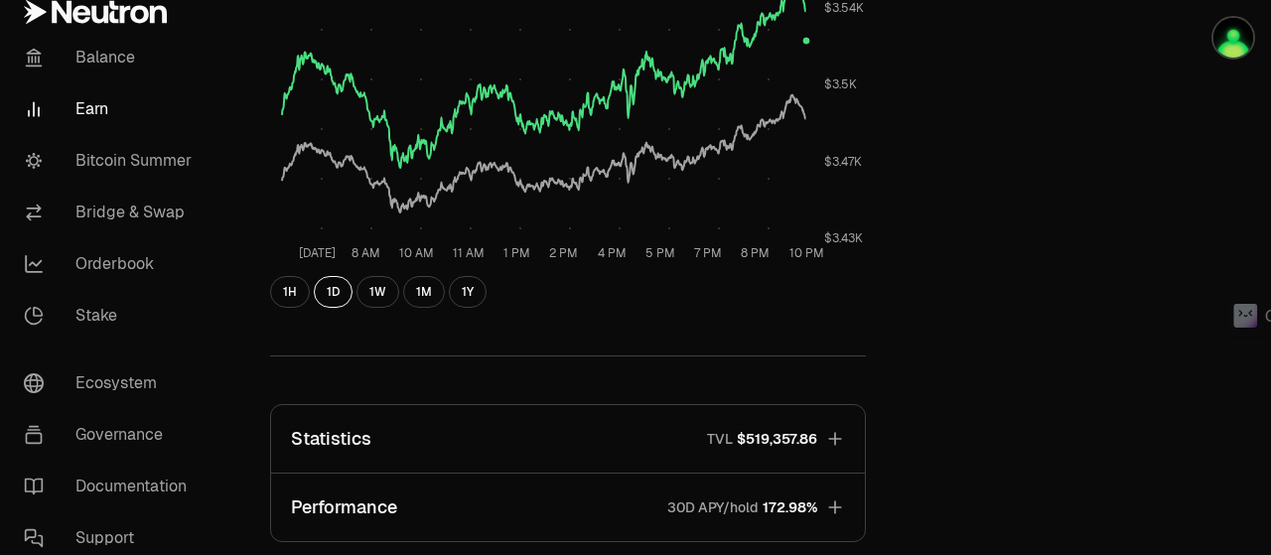
click at [834, 442] on icon "button" at bounding box center [834, 438] width 13 height 13
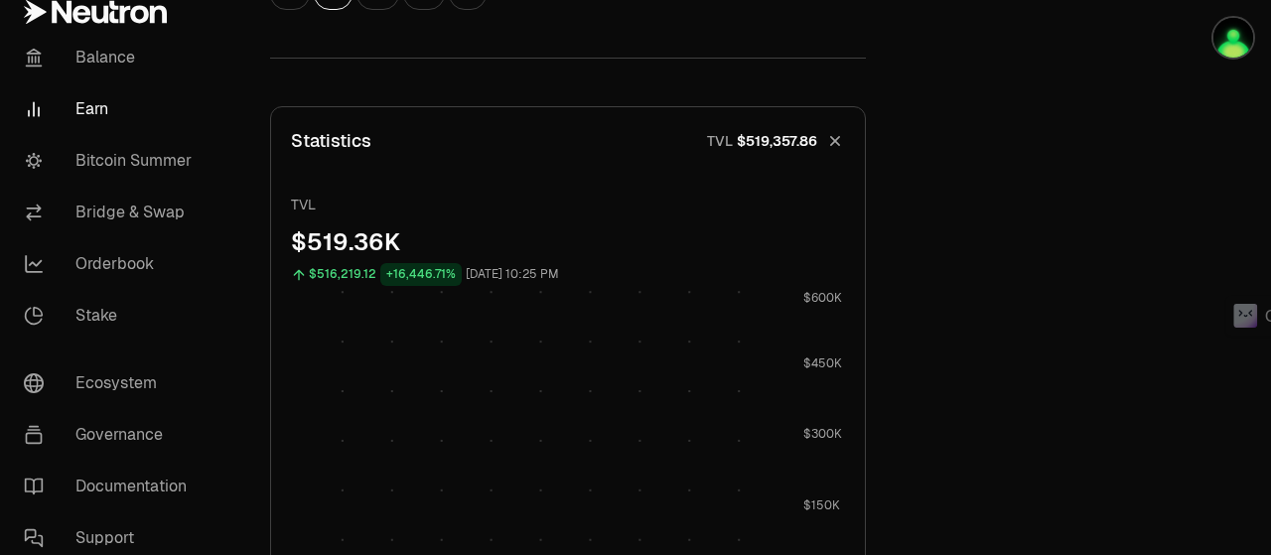
scroll to position [1489, 0]
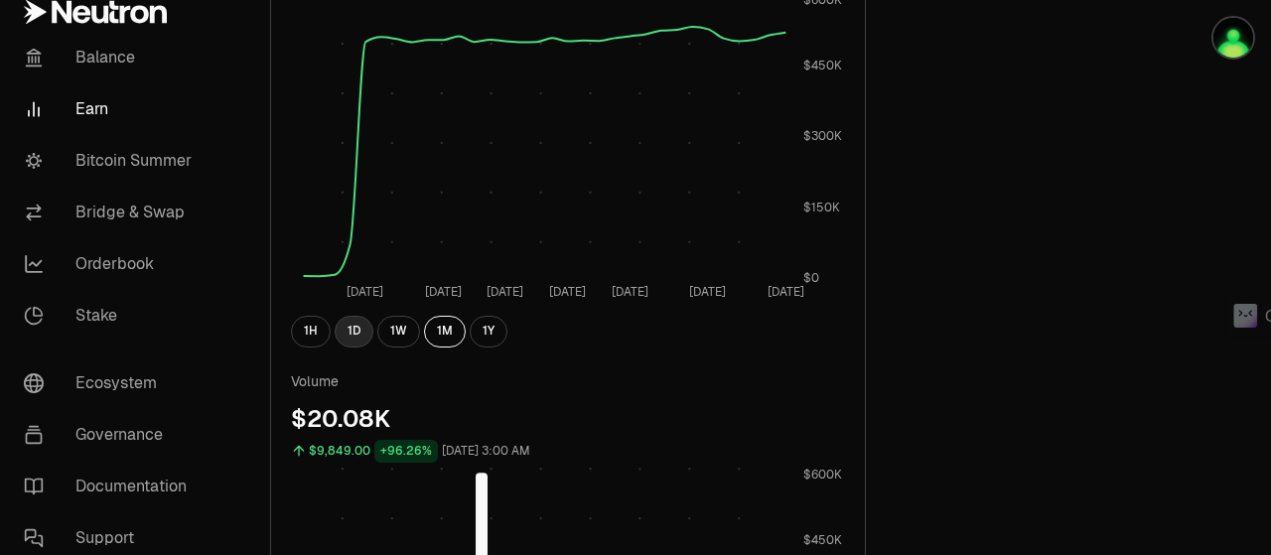
click at [357, 330] on button "1D" at bounding box center [354, 332] width 39 height 32
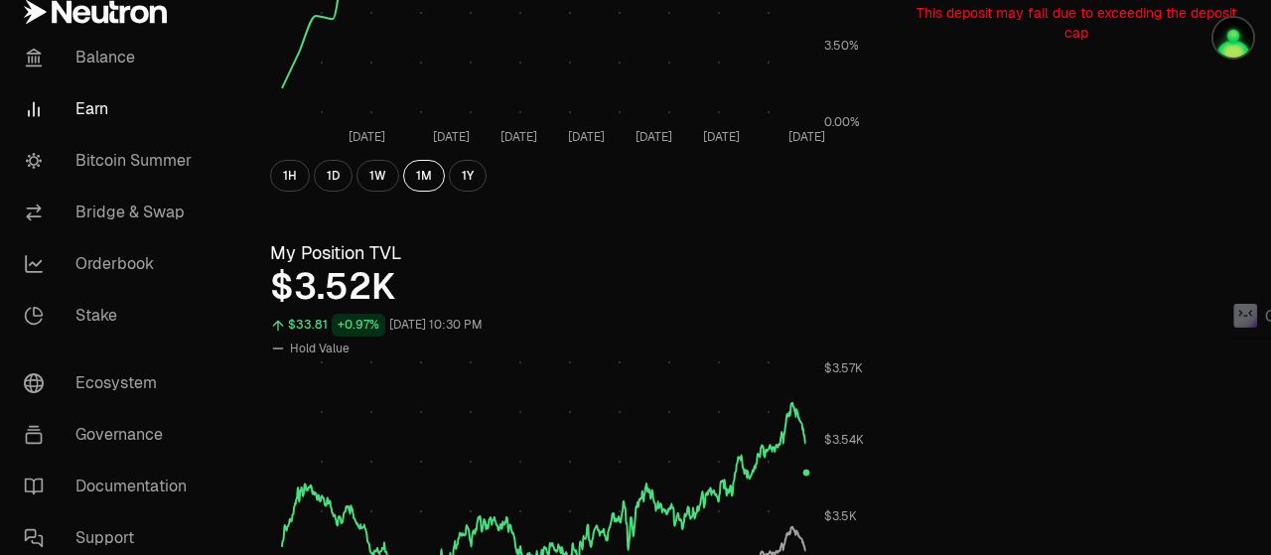
scroll to position [0, 0]
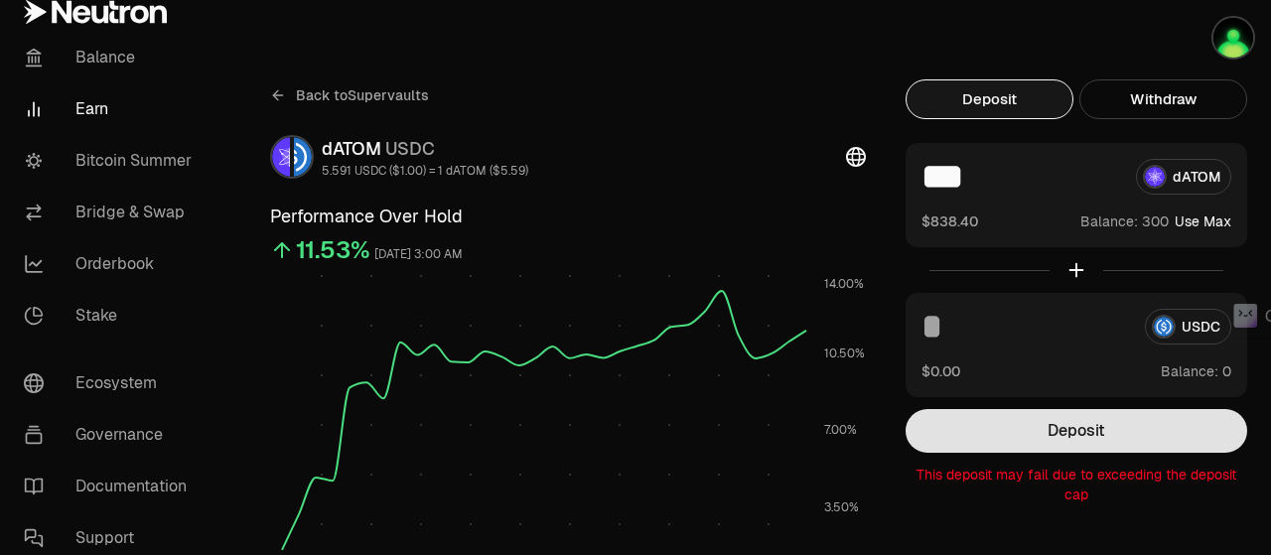
click at [1060, 428] on button "Deposit" at bounding box center [1075, 431] width 341 height 44
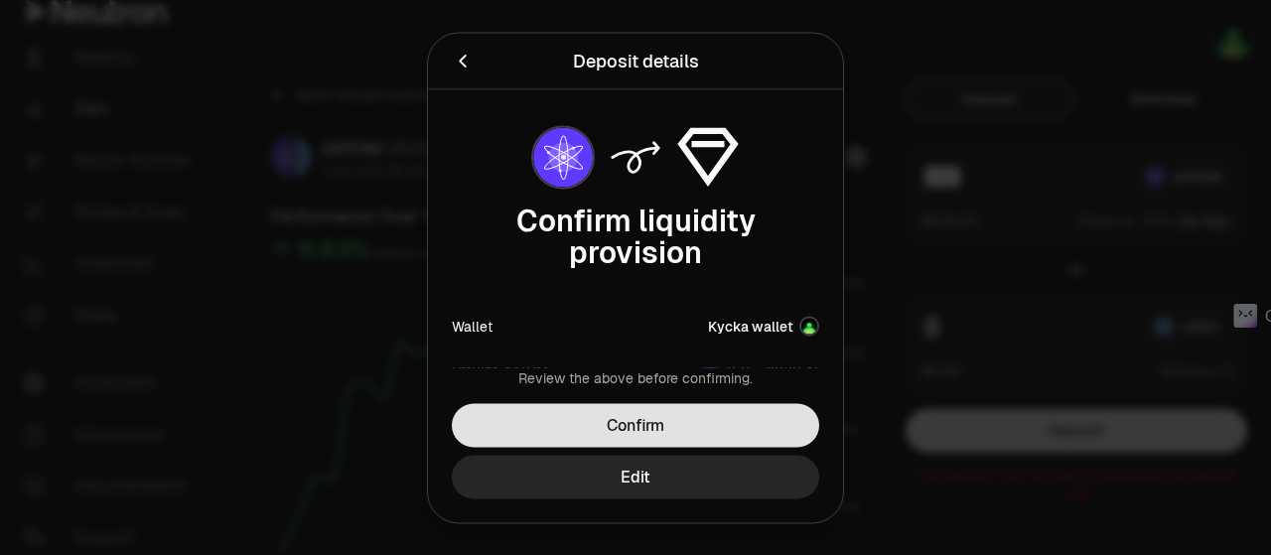
click at [620, 422] on button "Confirm" at bounding box center [635, 425] width 367 height 44
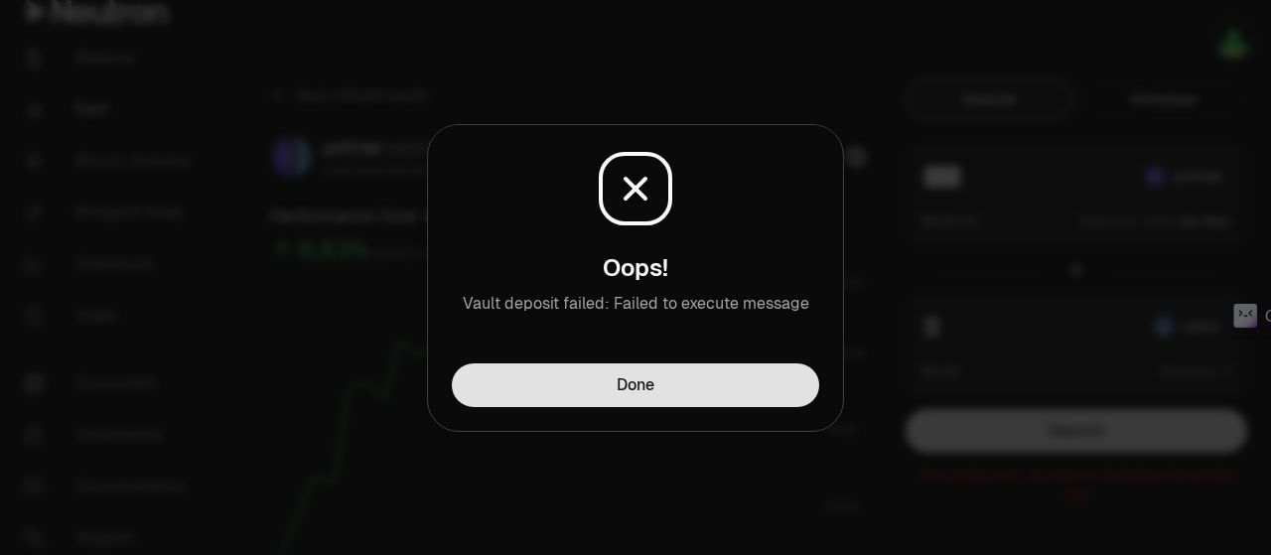
click at [635, 388] on button "Done" at bounding box center [635, 385] width 367 height 44
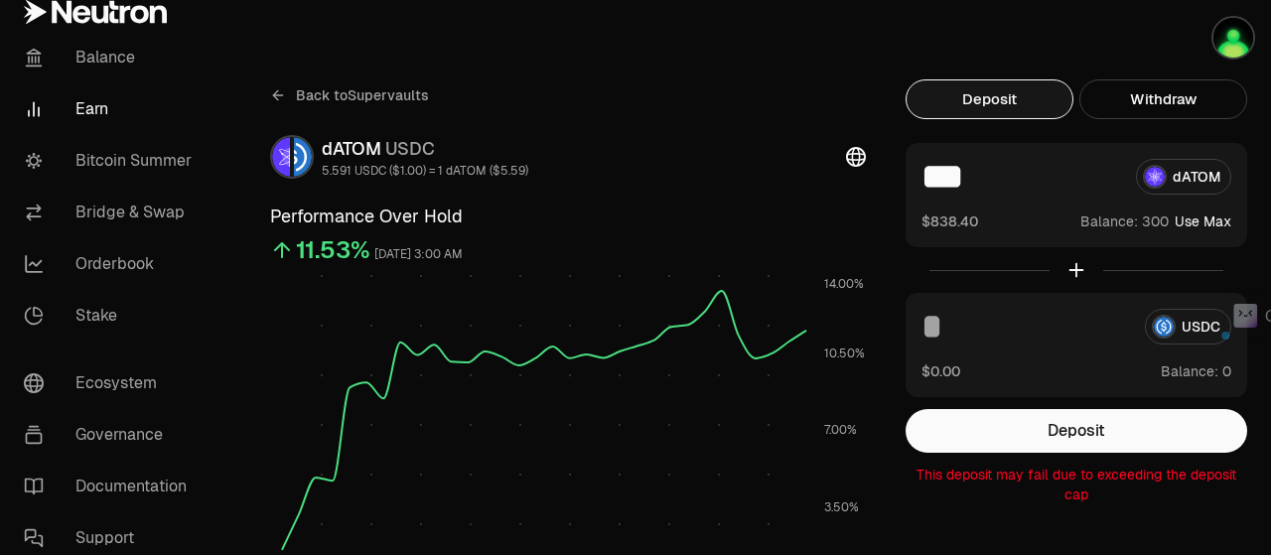
click at [949, 169] on input "***" at bounding box center [1020, 177] width 199 height 36
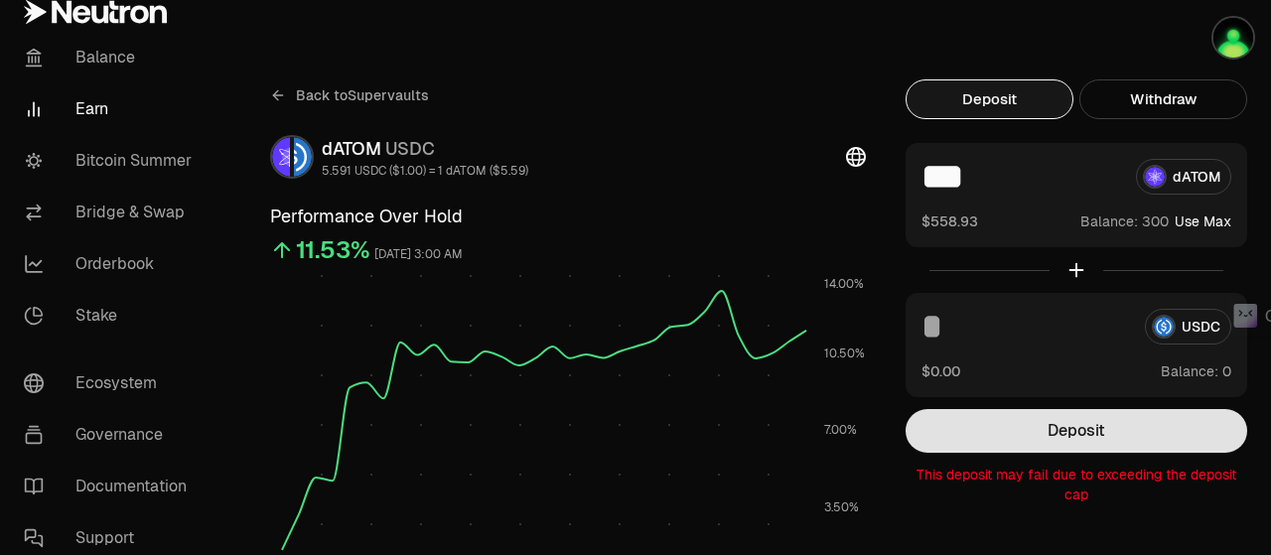
type input "***"
click at [1113, 430] on button "Deposit" at bounding box center [1075, 431] width 341 height 44
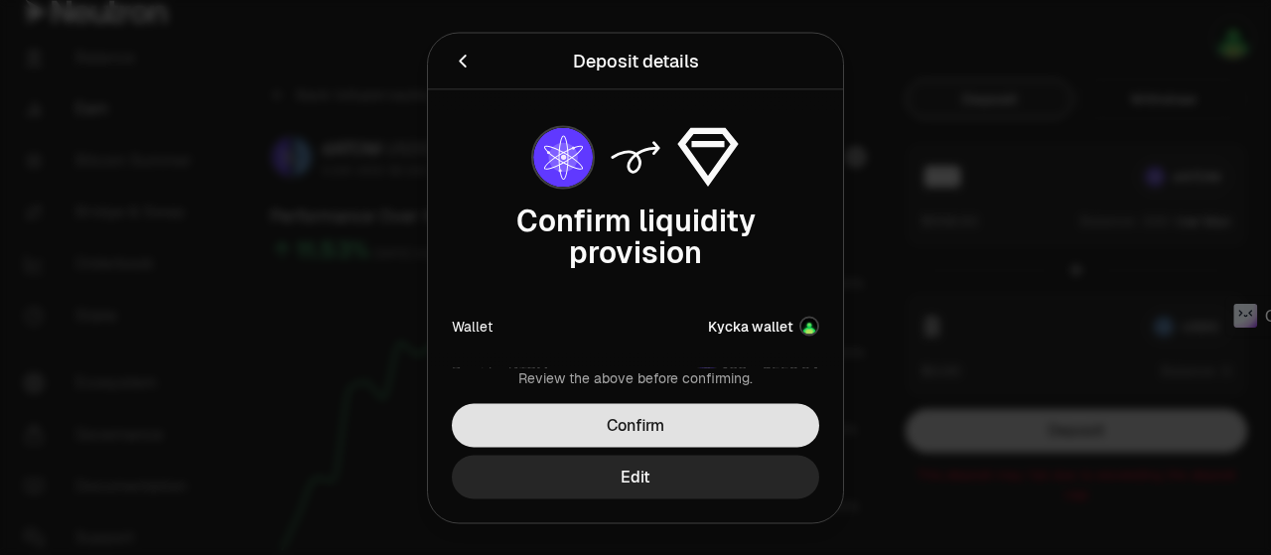
click at [715, 420] on button "Confirm" at bounding box center [635, 425] width 367 height 44
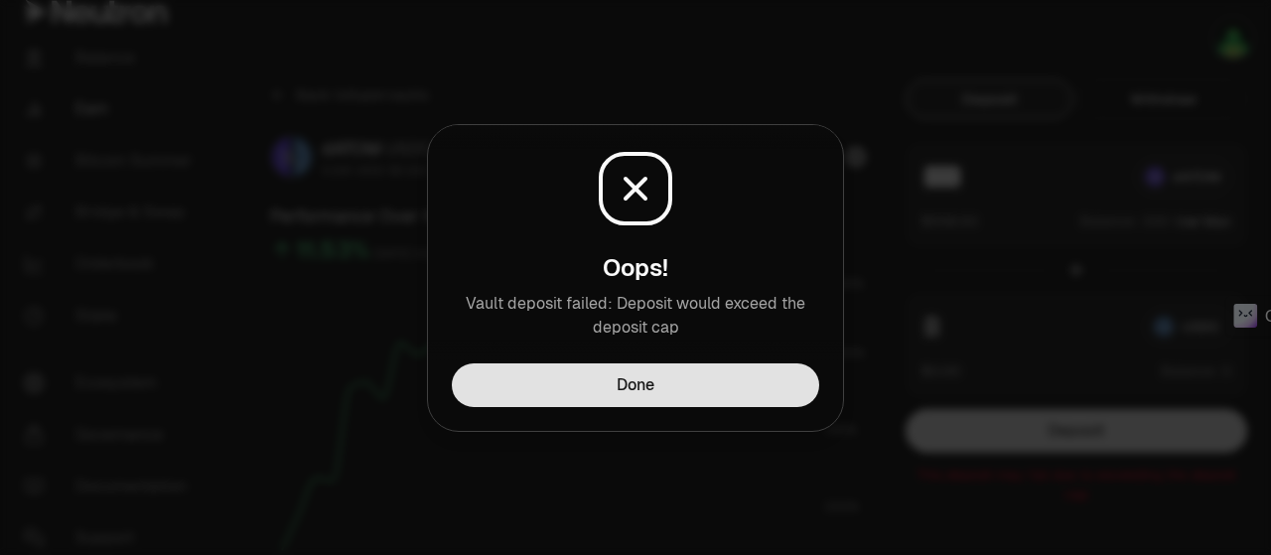
click at [715, 390] on button "Done" at bounding box center [635, 385] width 367 height 44
